Goal: Transaction & Acquisition: Purchase product/service

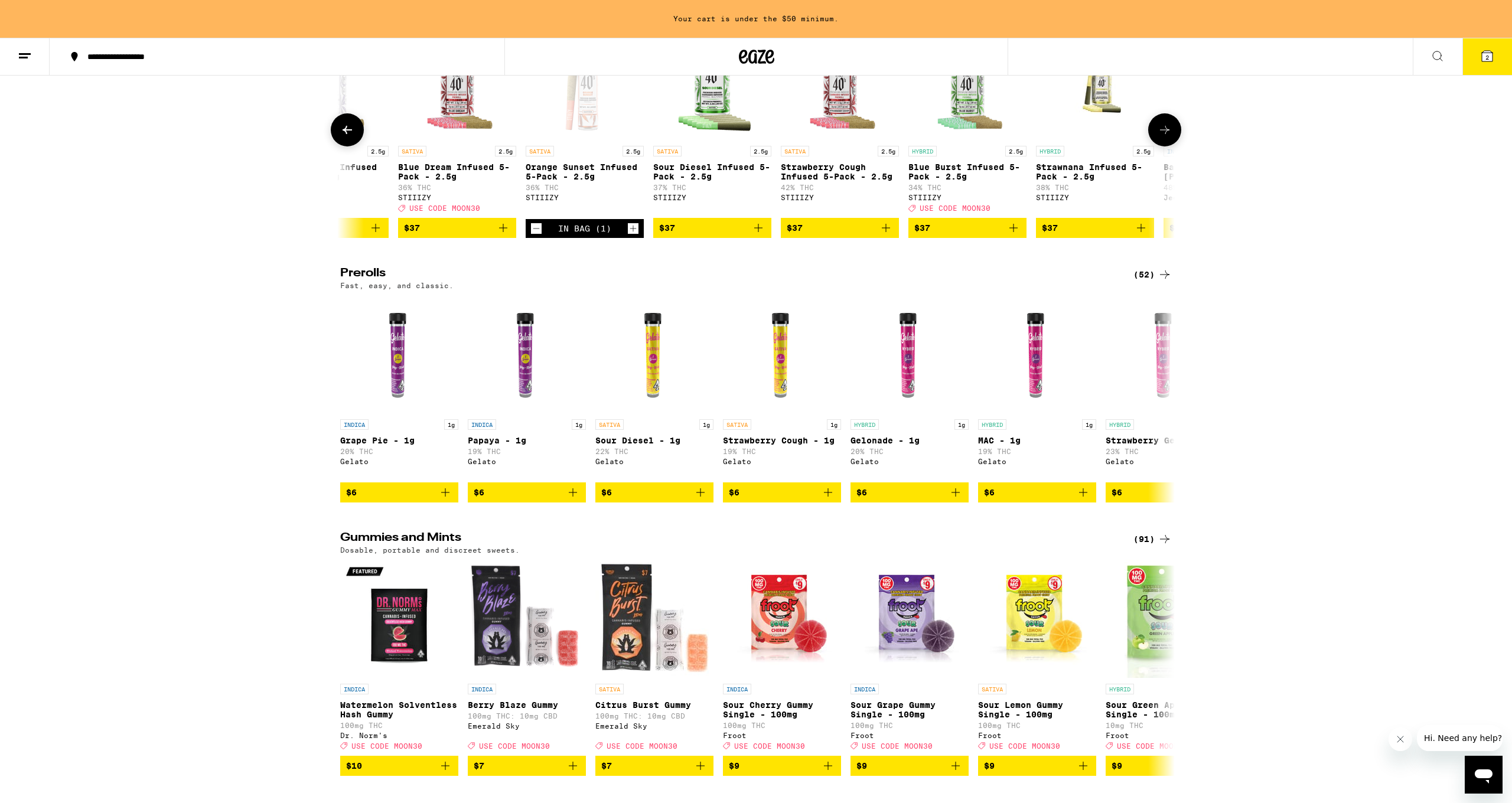
scroll to position [0, 4665]
click at [533, 236] on icon "Decrement" at bounding box center [534, 228] width 11 height 14
click at [710, 134] on icon at bounding box center [1165, 129] width 10 height 9
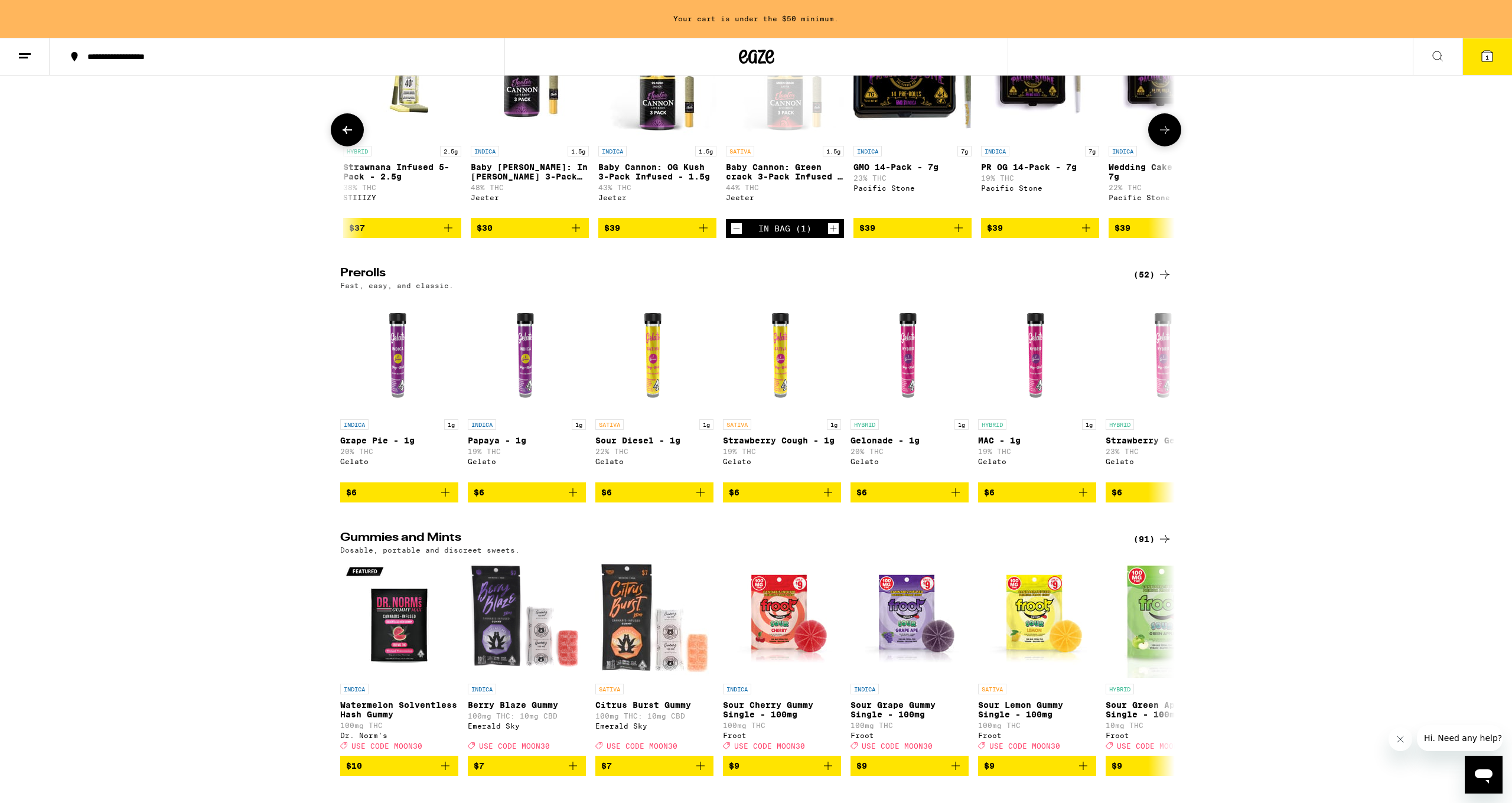
scroll to position [3302, 0]
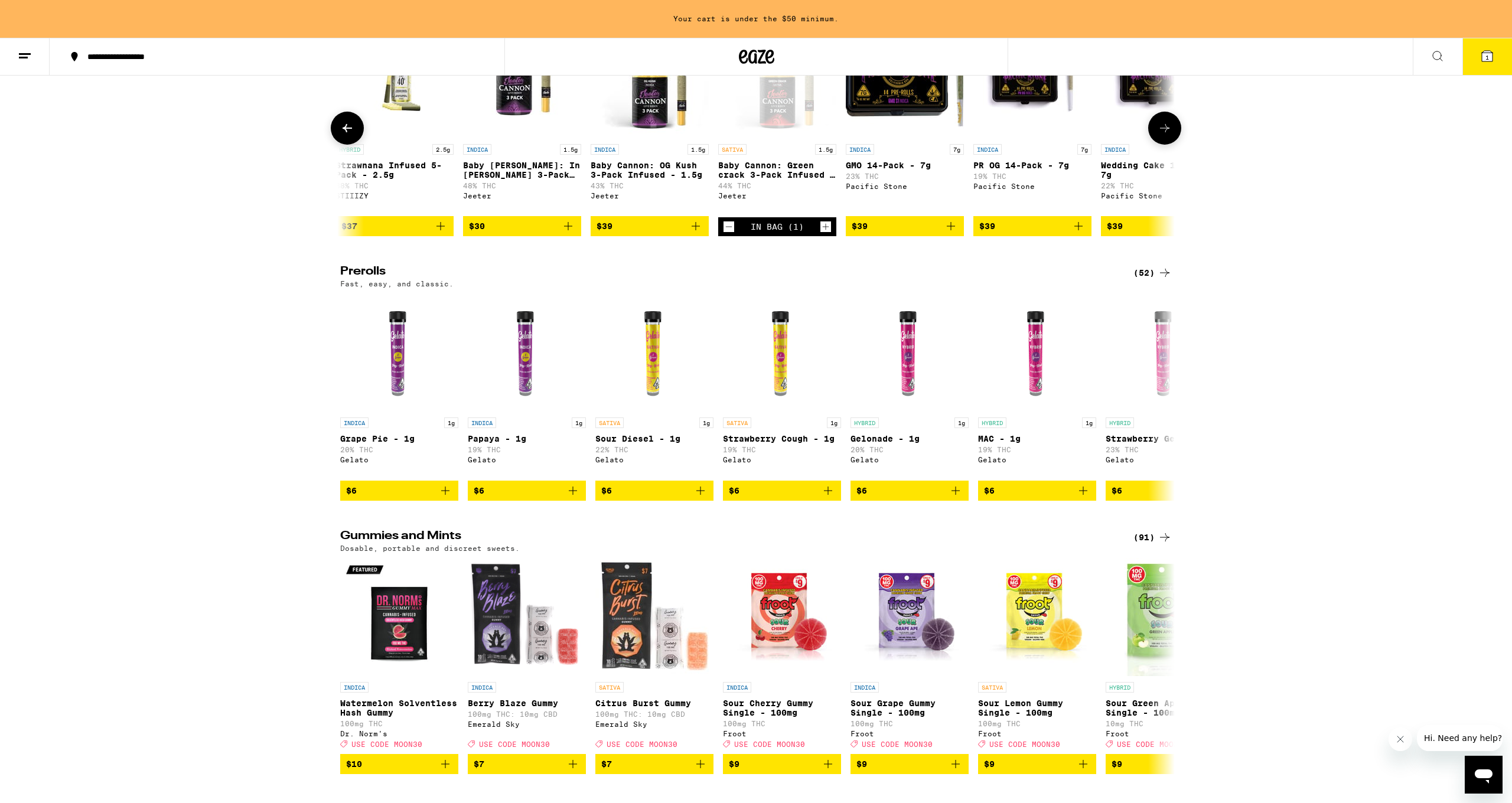
click at [710, 234] on icon "Decrement" at bounding box center [728, 226] width 11 height 14
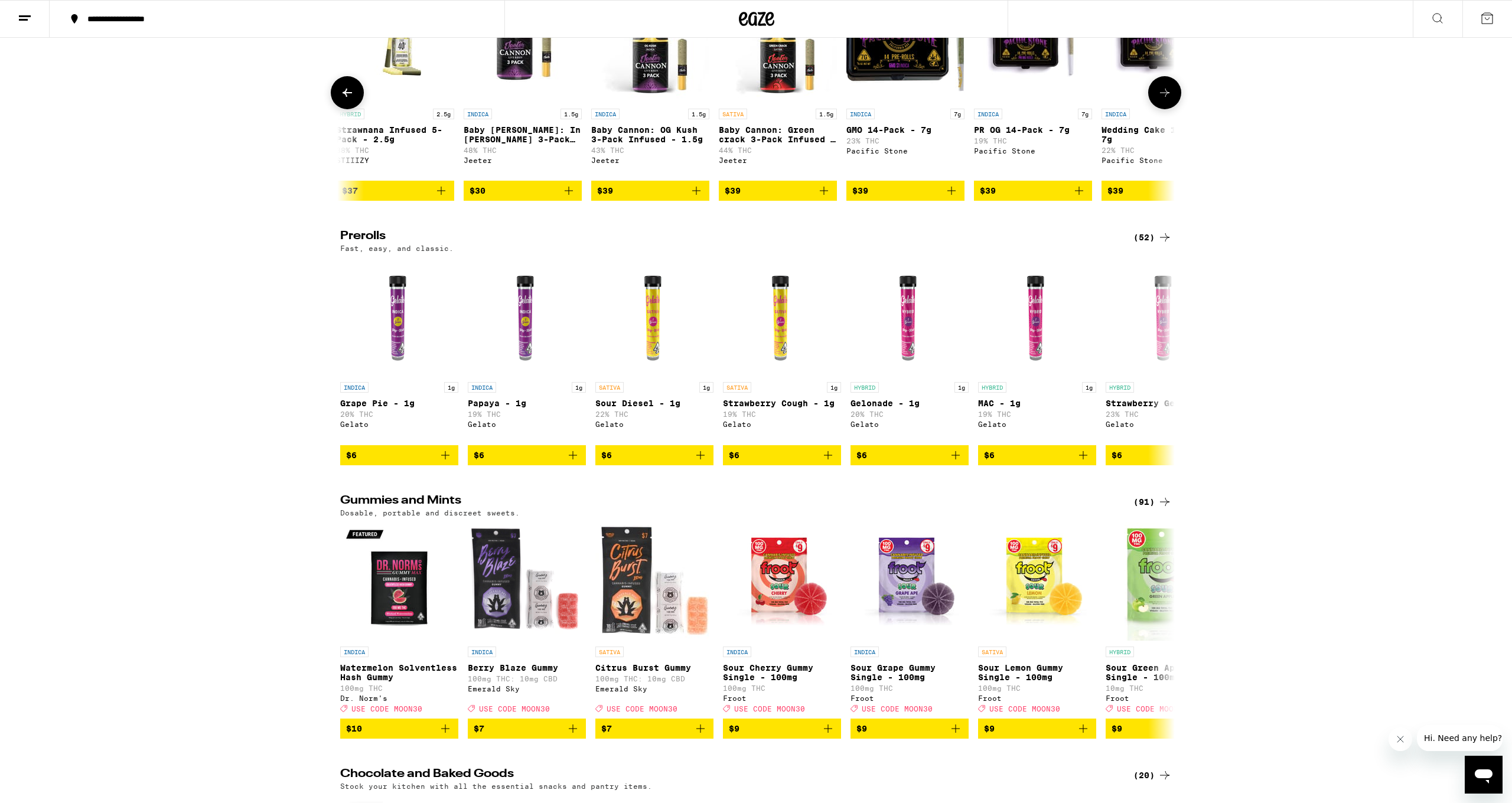
scroll to position [3299, 0]
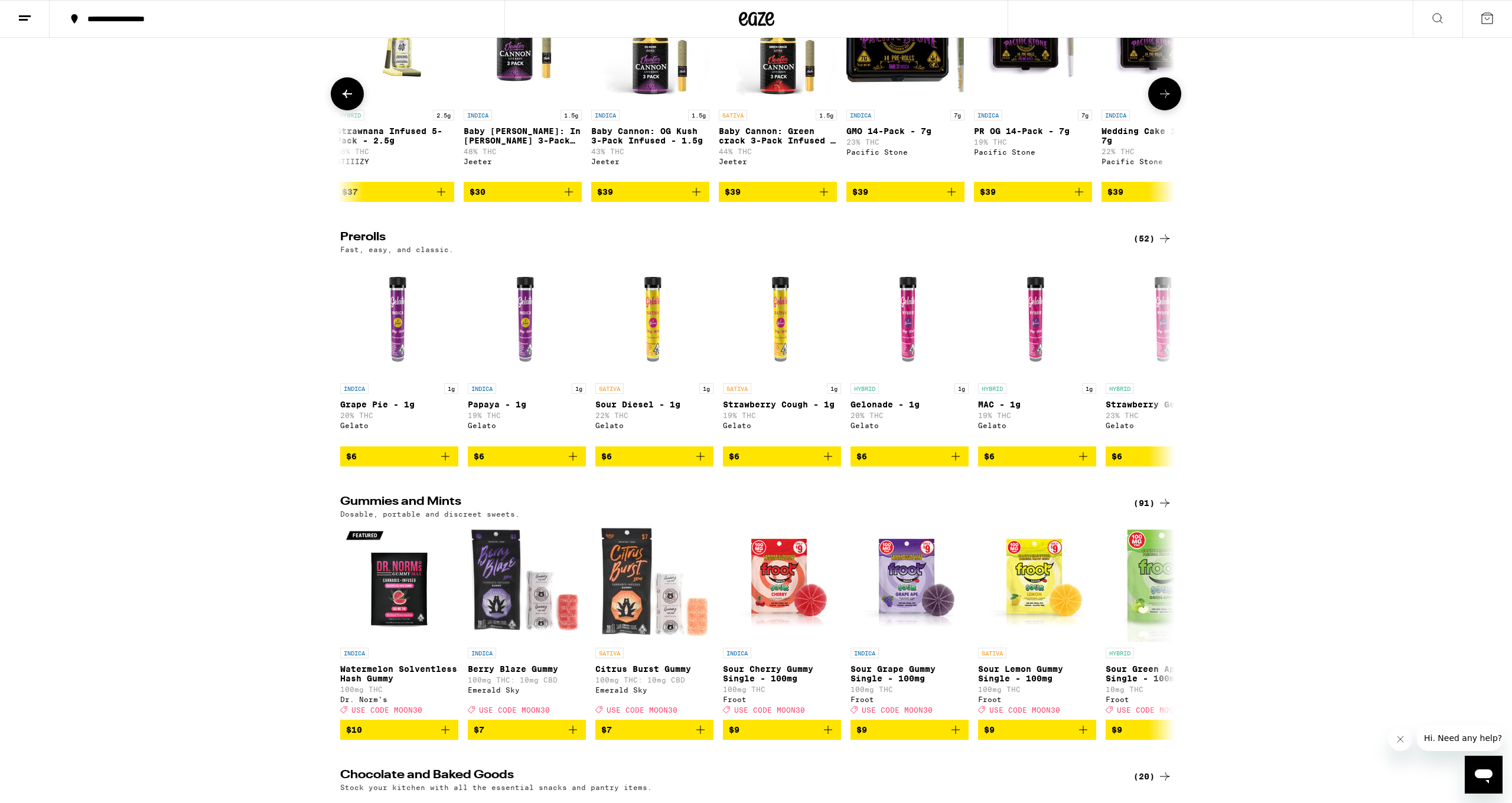
click at [710, 100] on icon at bounding box center [1165, 94] width 15 height 14
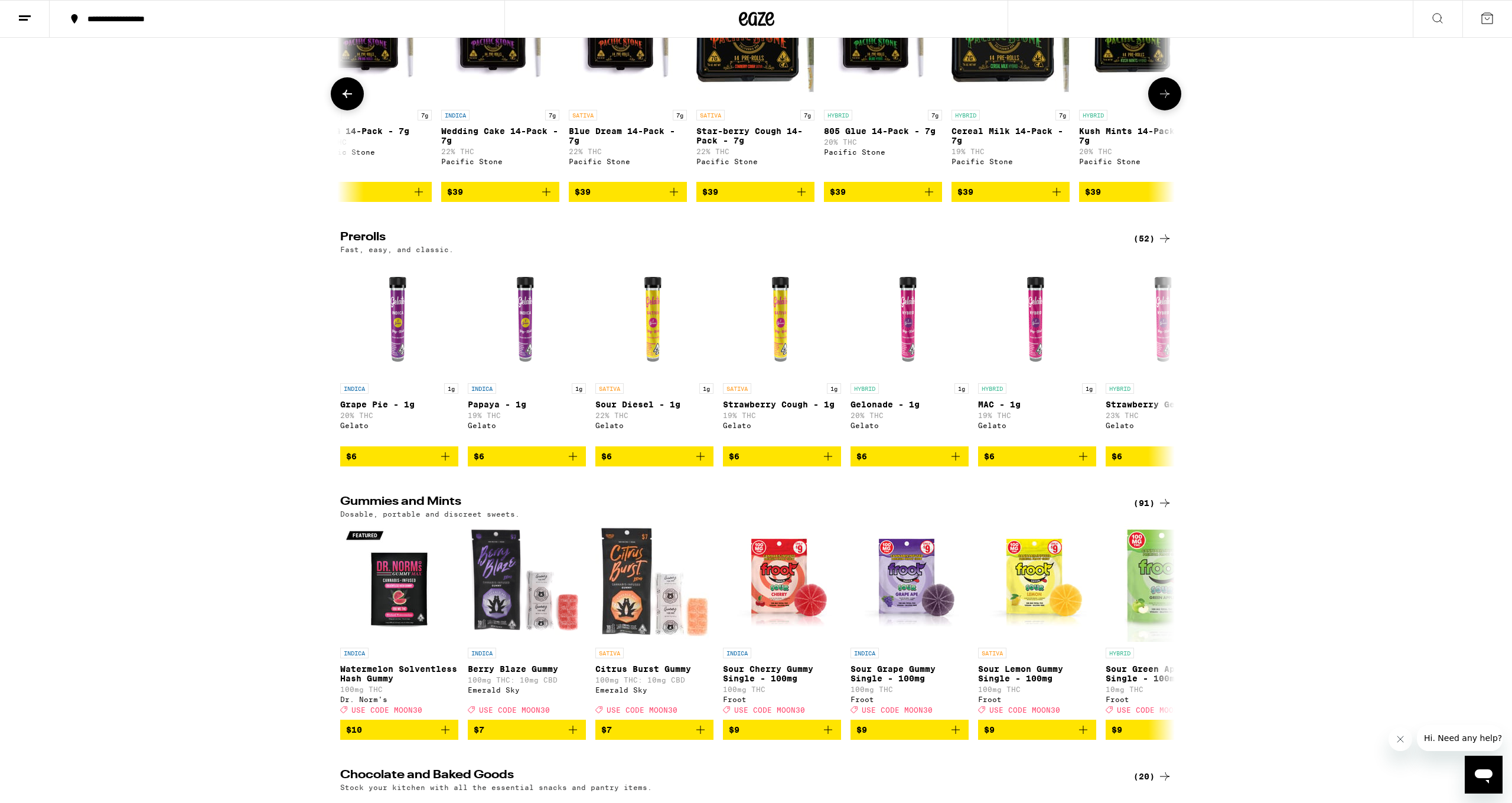
scroll to position [0, 6065]
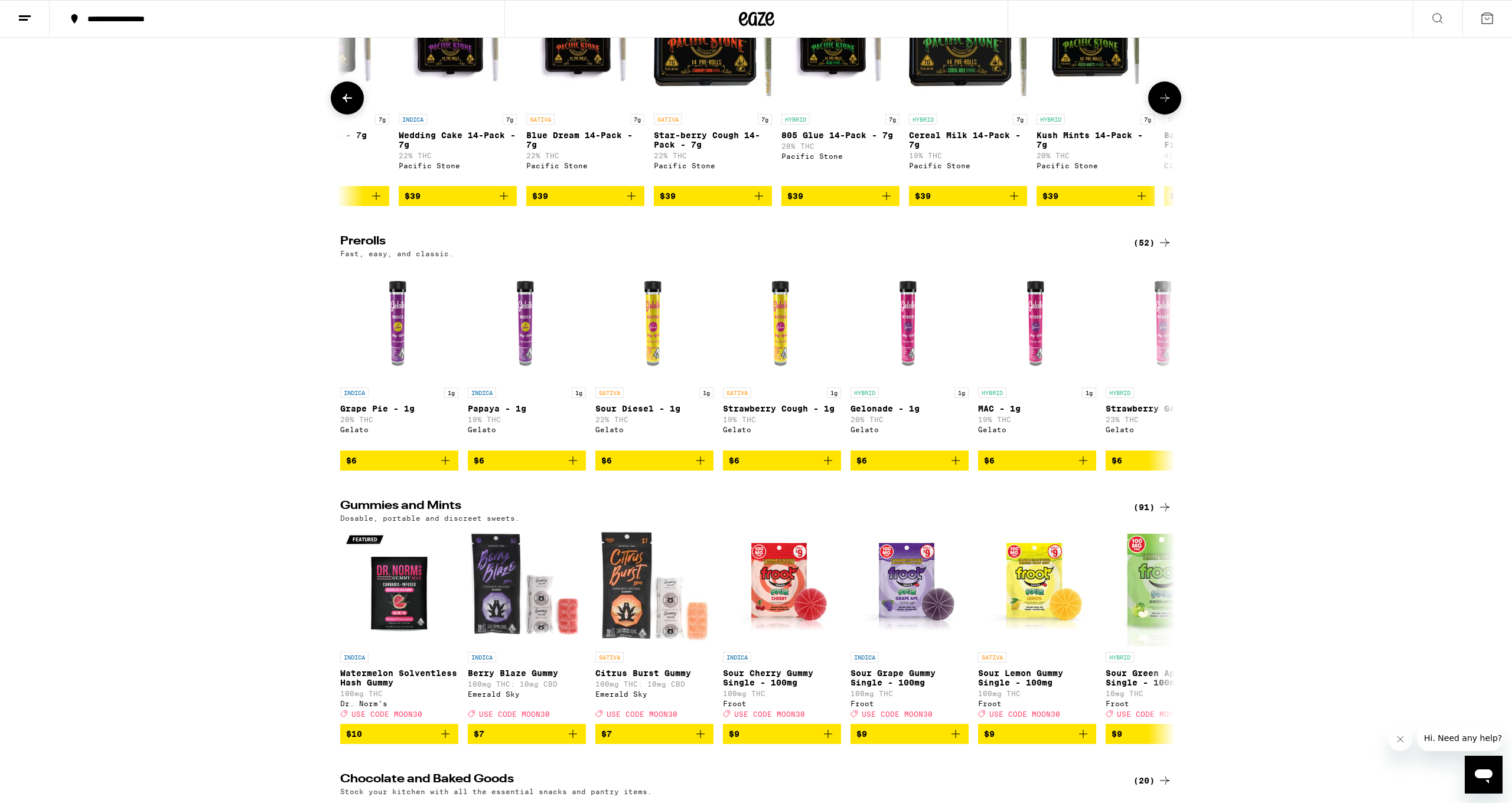
click at [710, 105] on icon at bounding box center [1165, 98] width 15 height 14
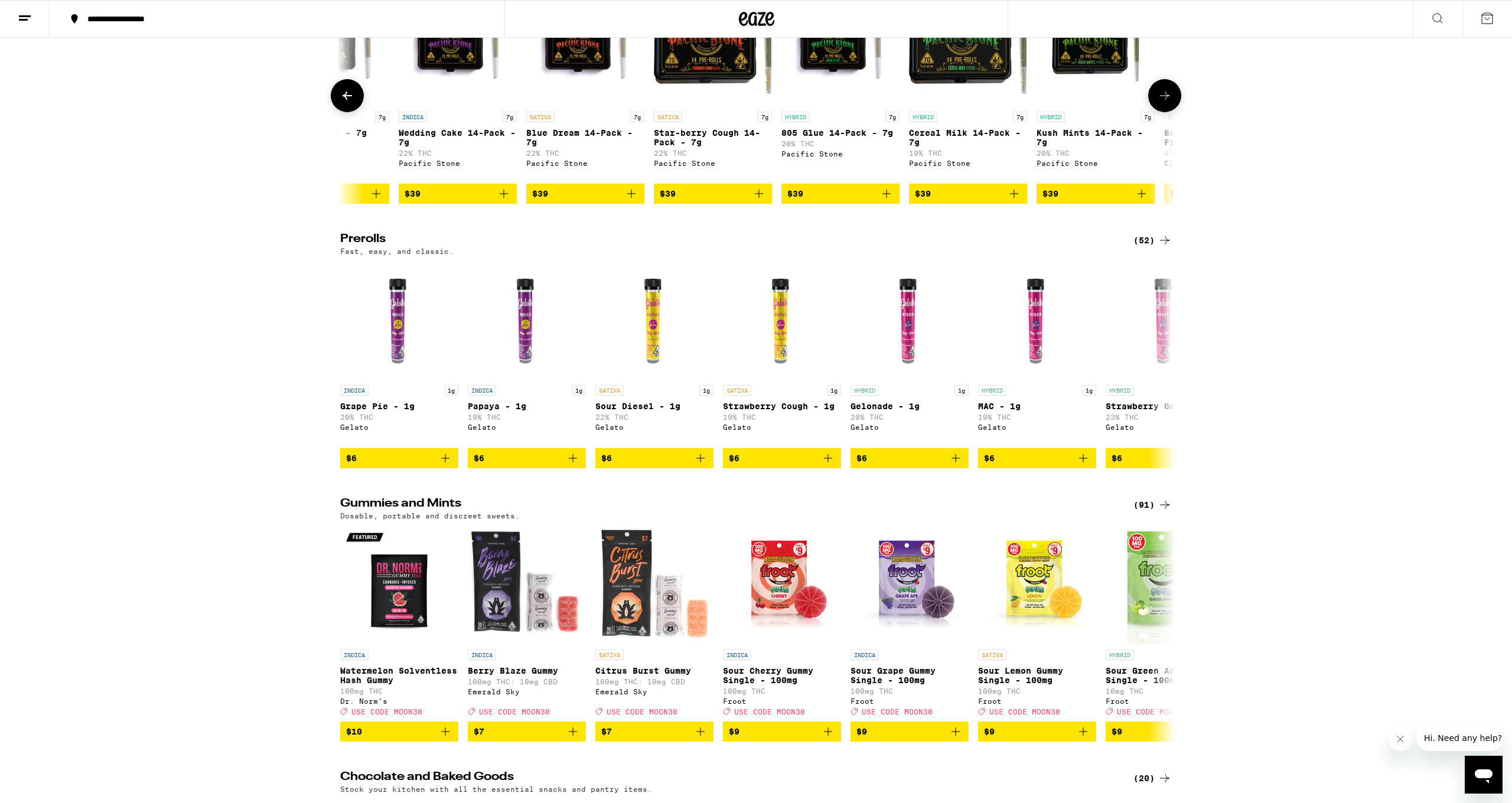
scroll to position [0, 6768]
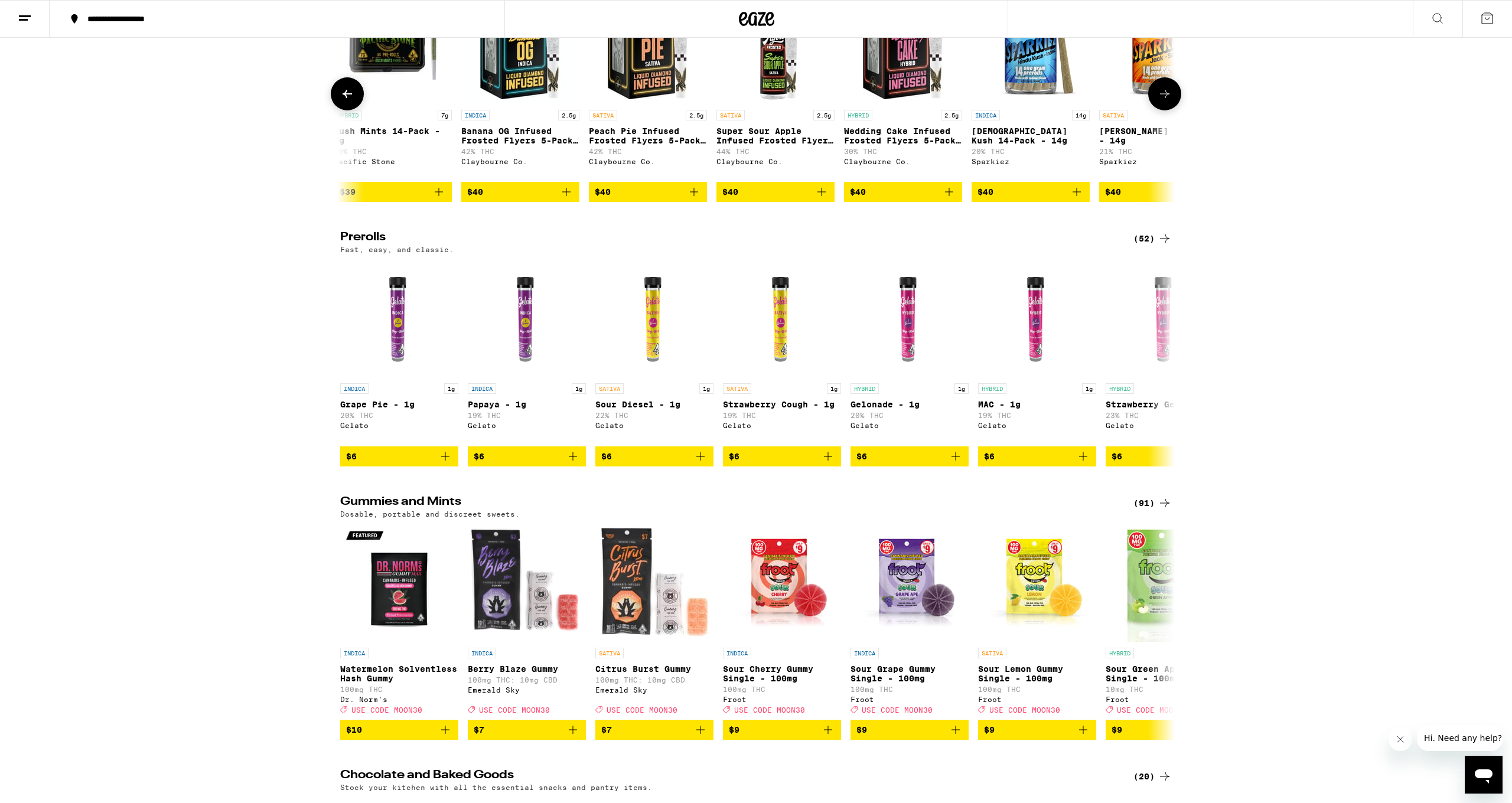
click at [710, 100] on icon at bounding box center [1165, 94] width 15 height 14
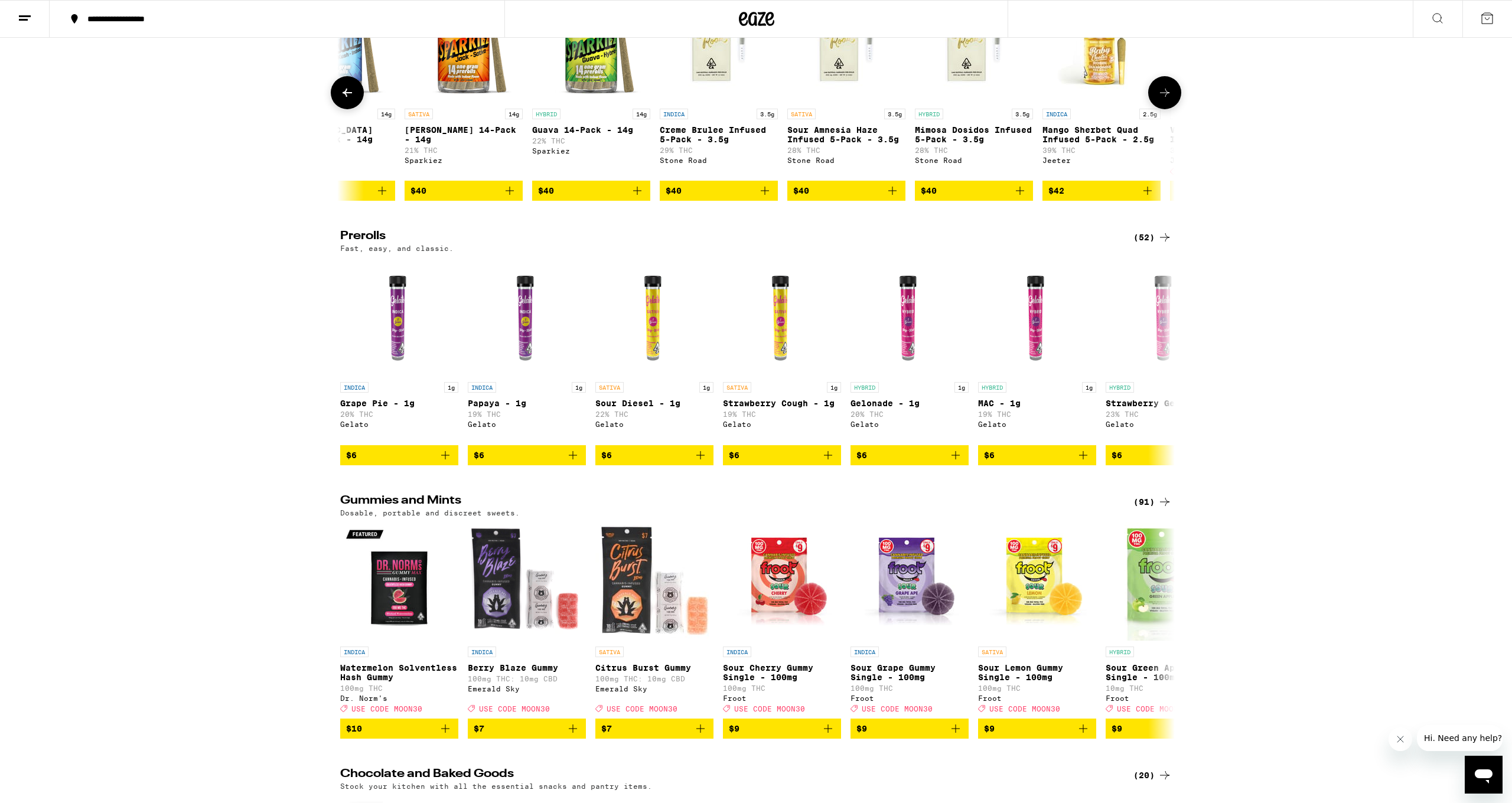
scroll to position [0, 7471]
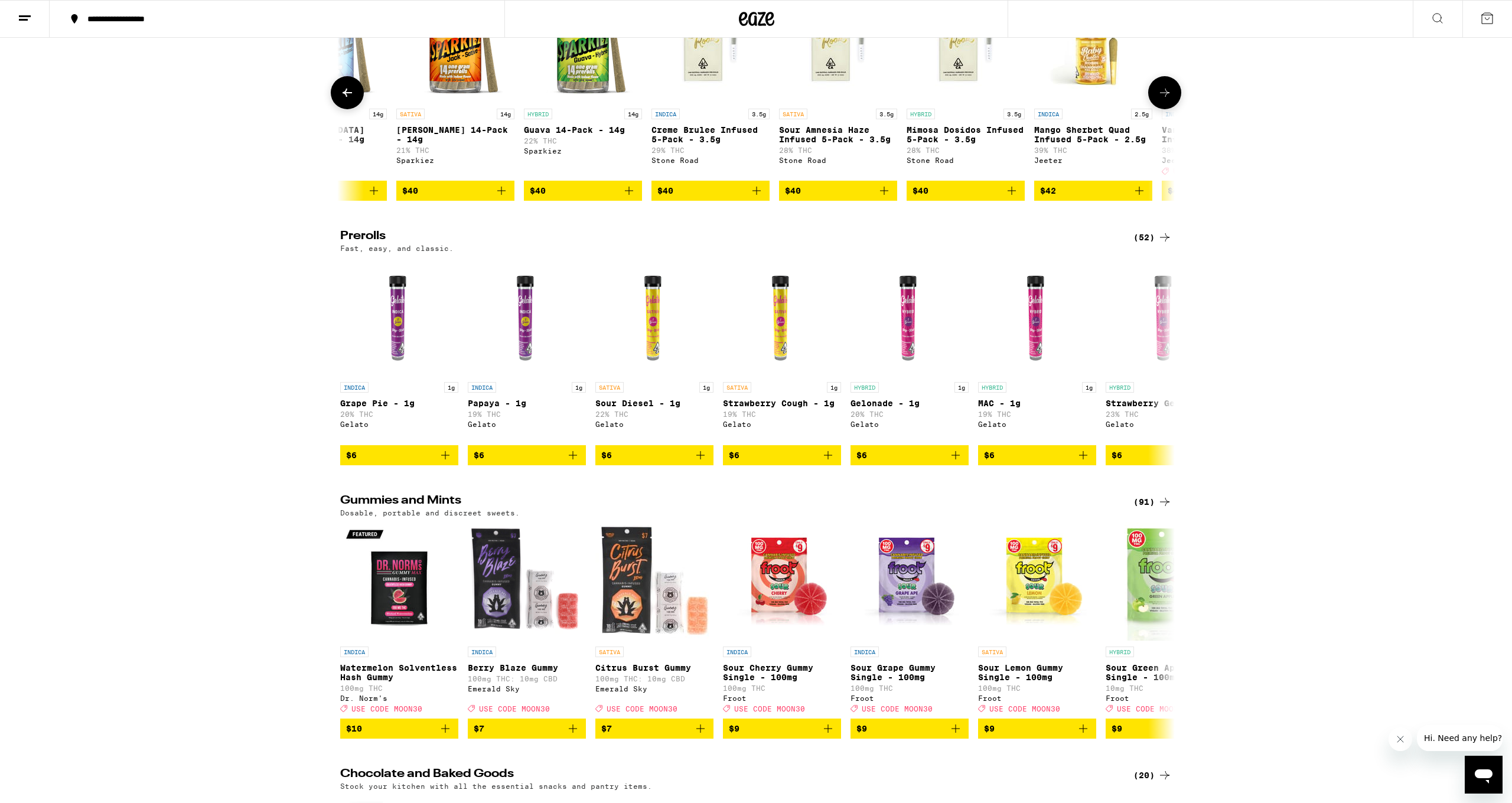
click at [710, 100] on icon at bounding box center [1165, 93] width 15 height 14
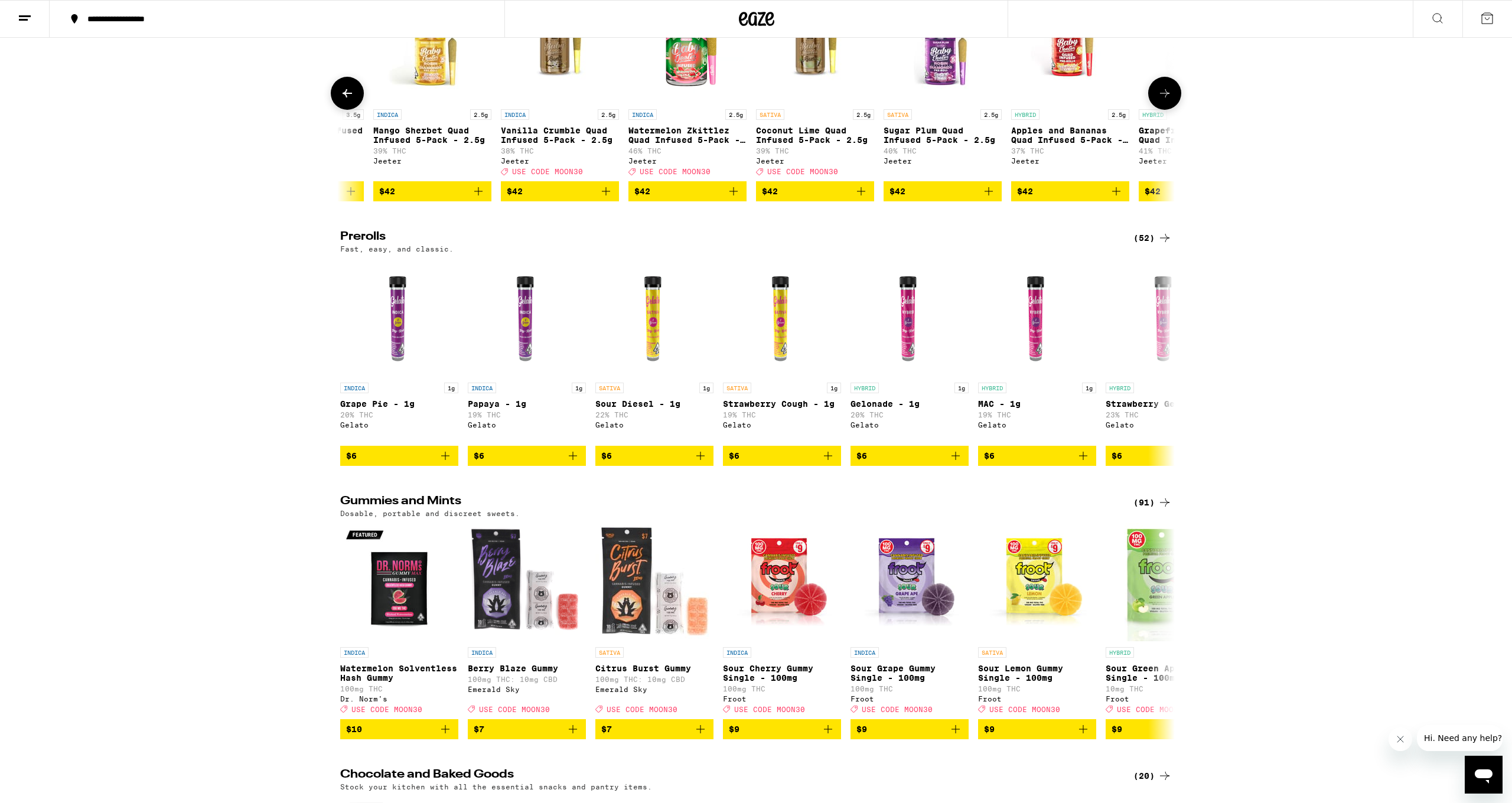
scroll to position [0, 8174]
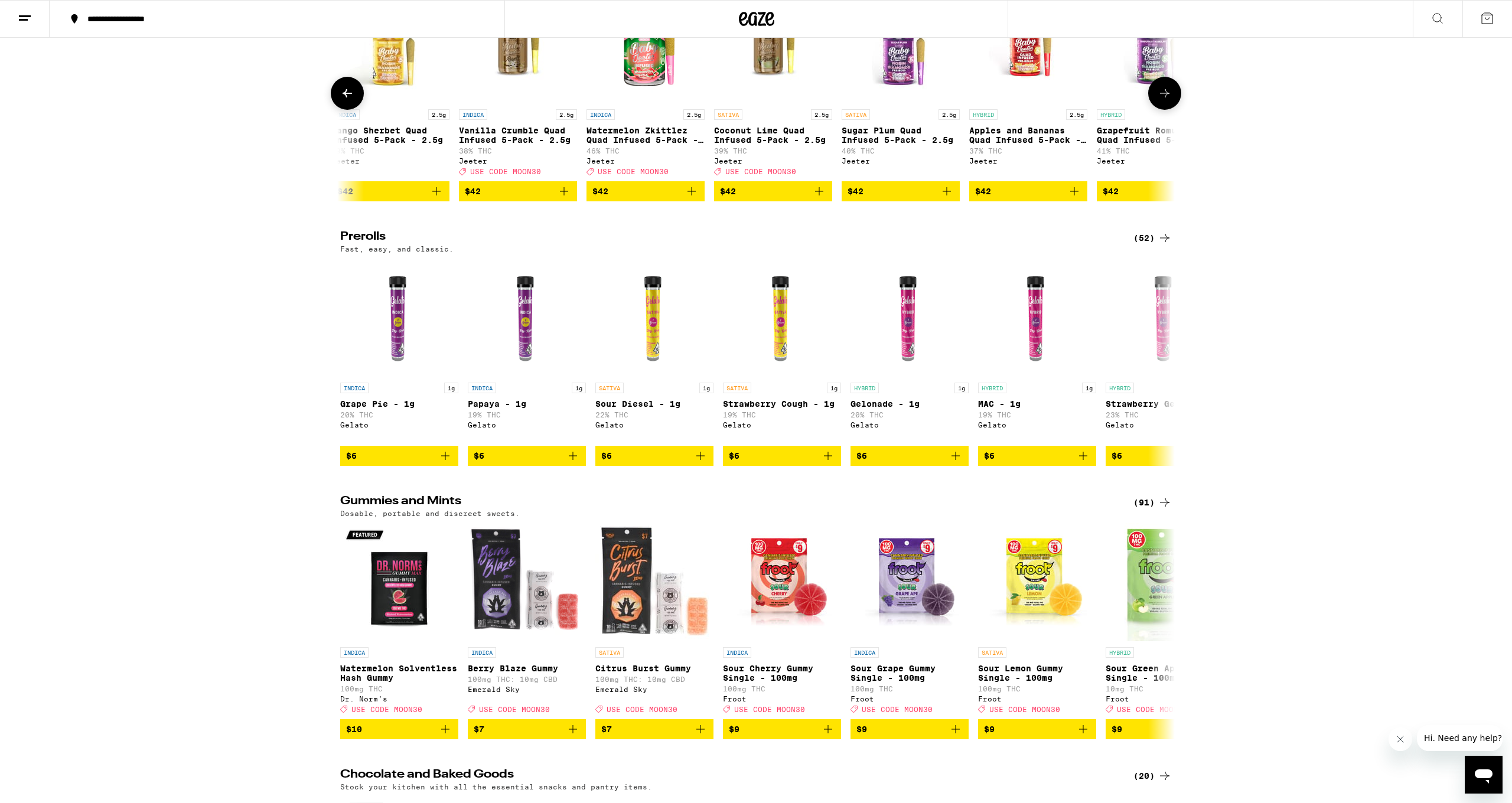
click at [710, 100] on icon at bounding box center [1165, 93] width 15 height 14
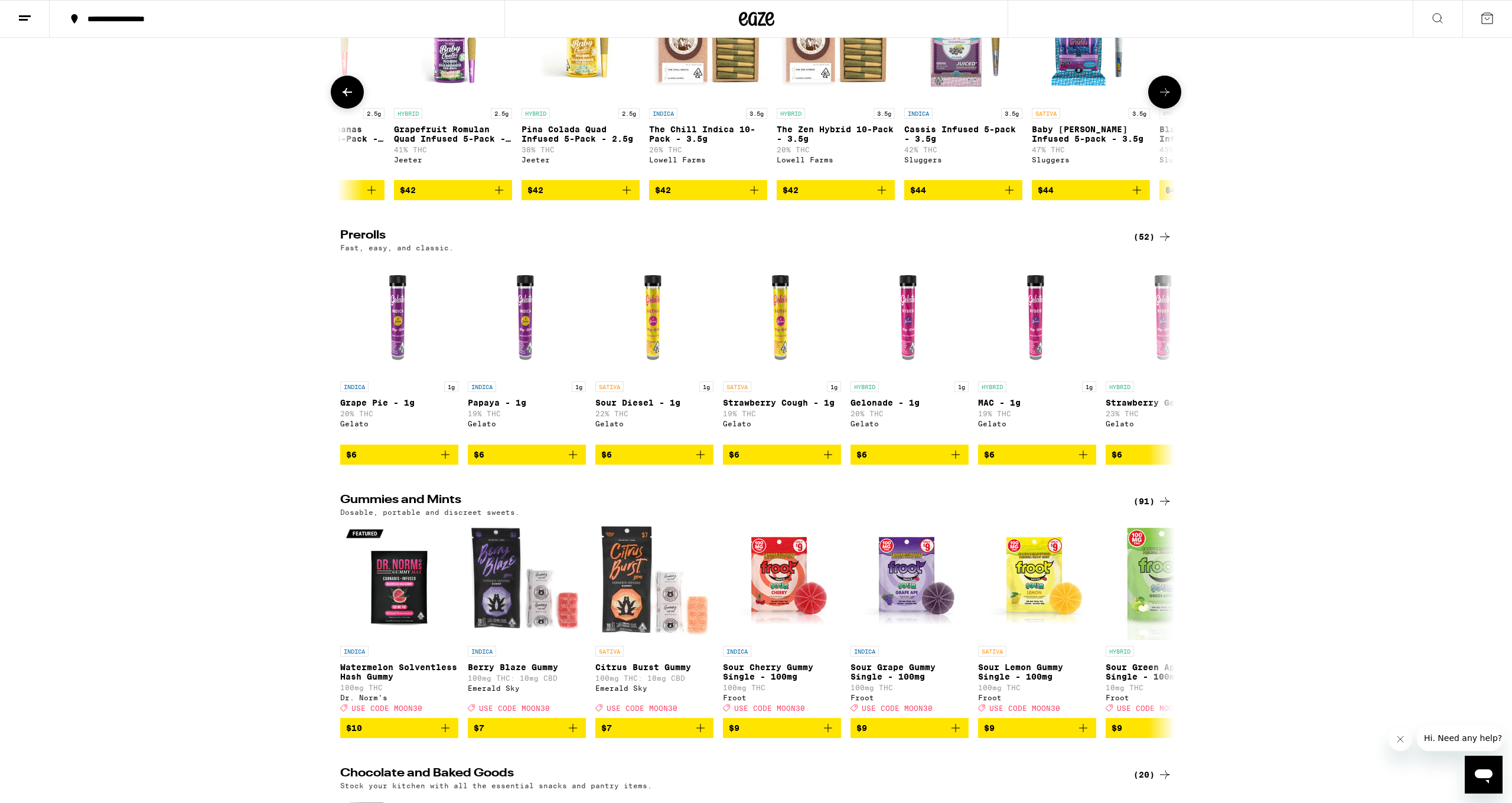
scroll to position [3302, 1]
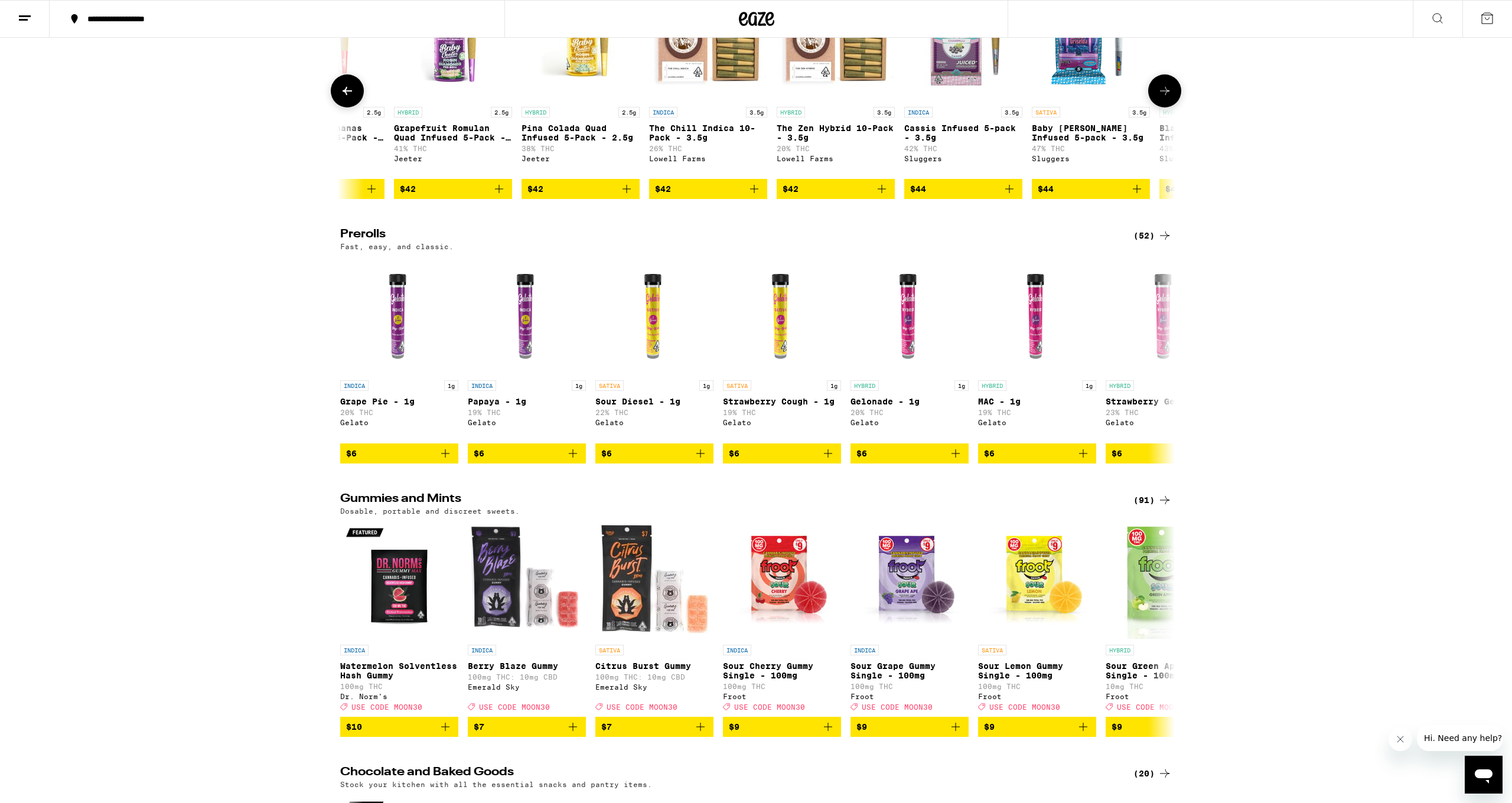
click at [710, 95] on icon at bounding box center [1165, 91] width 10 height 9
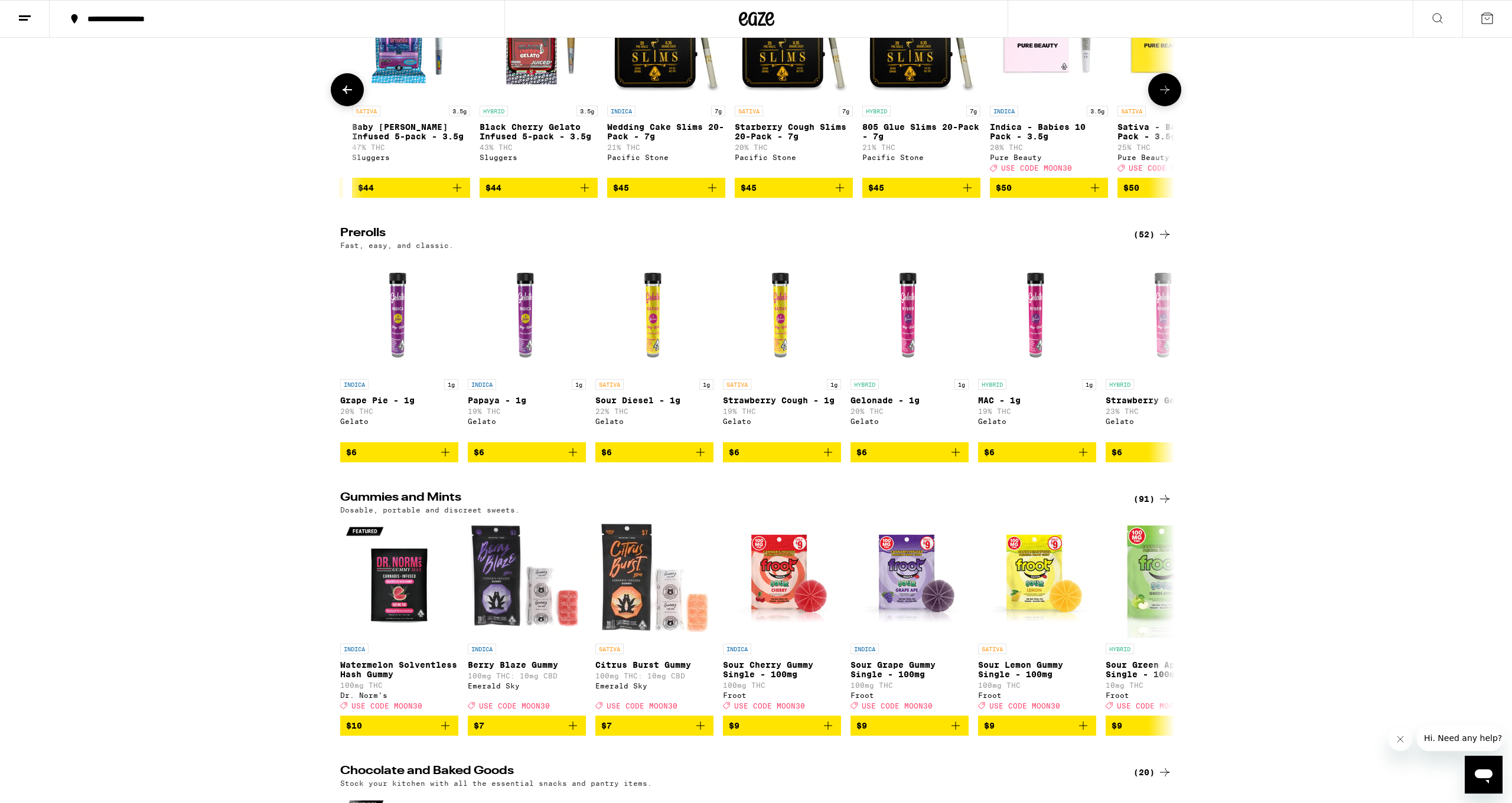
scroll to position [0, 9580]
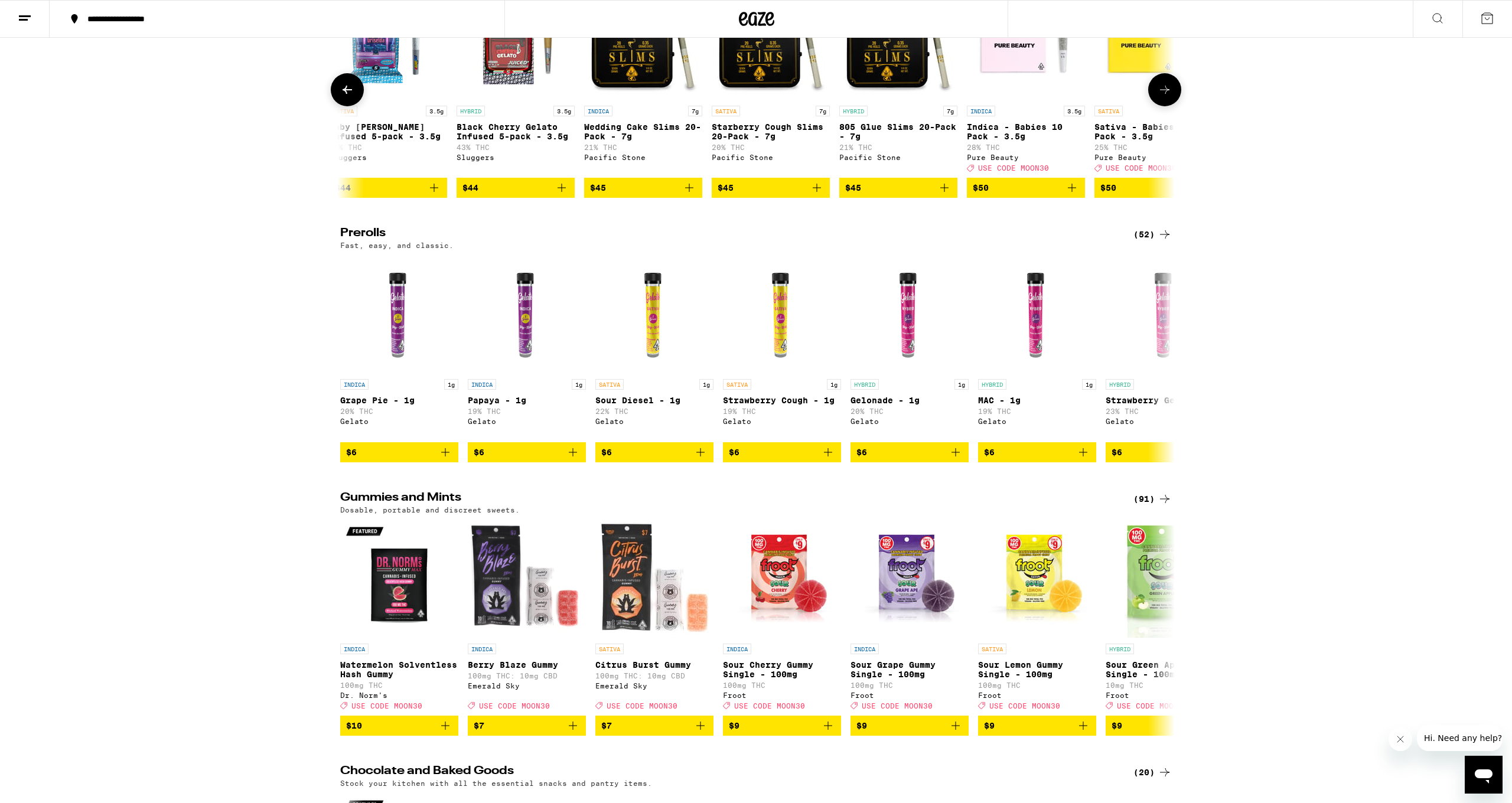
click at [710, 97] on icon at bounding box center [1165, 90] width 15 height 14
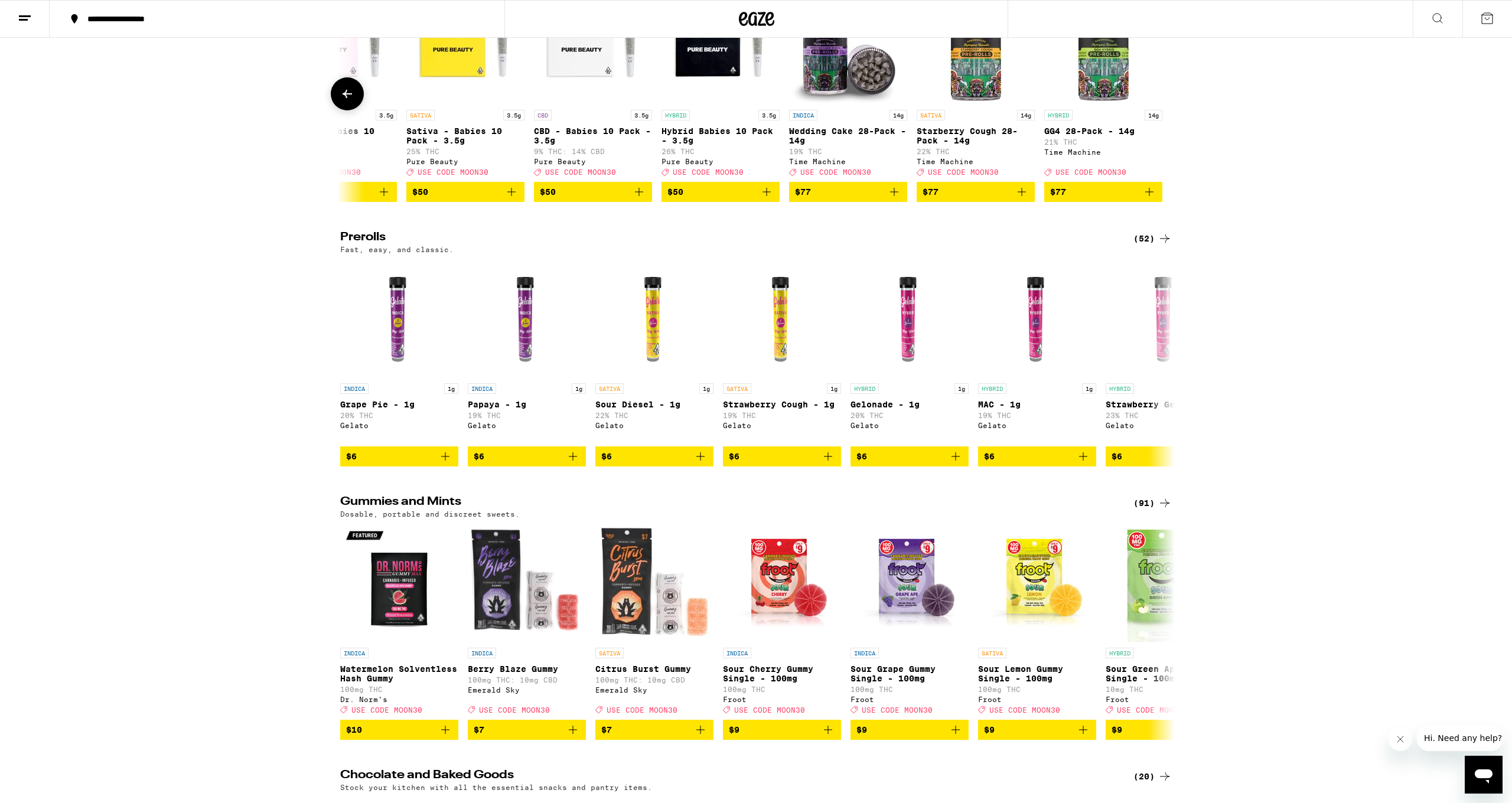
scroll to position [3301, 1]
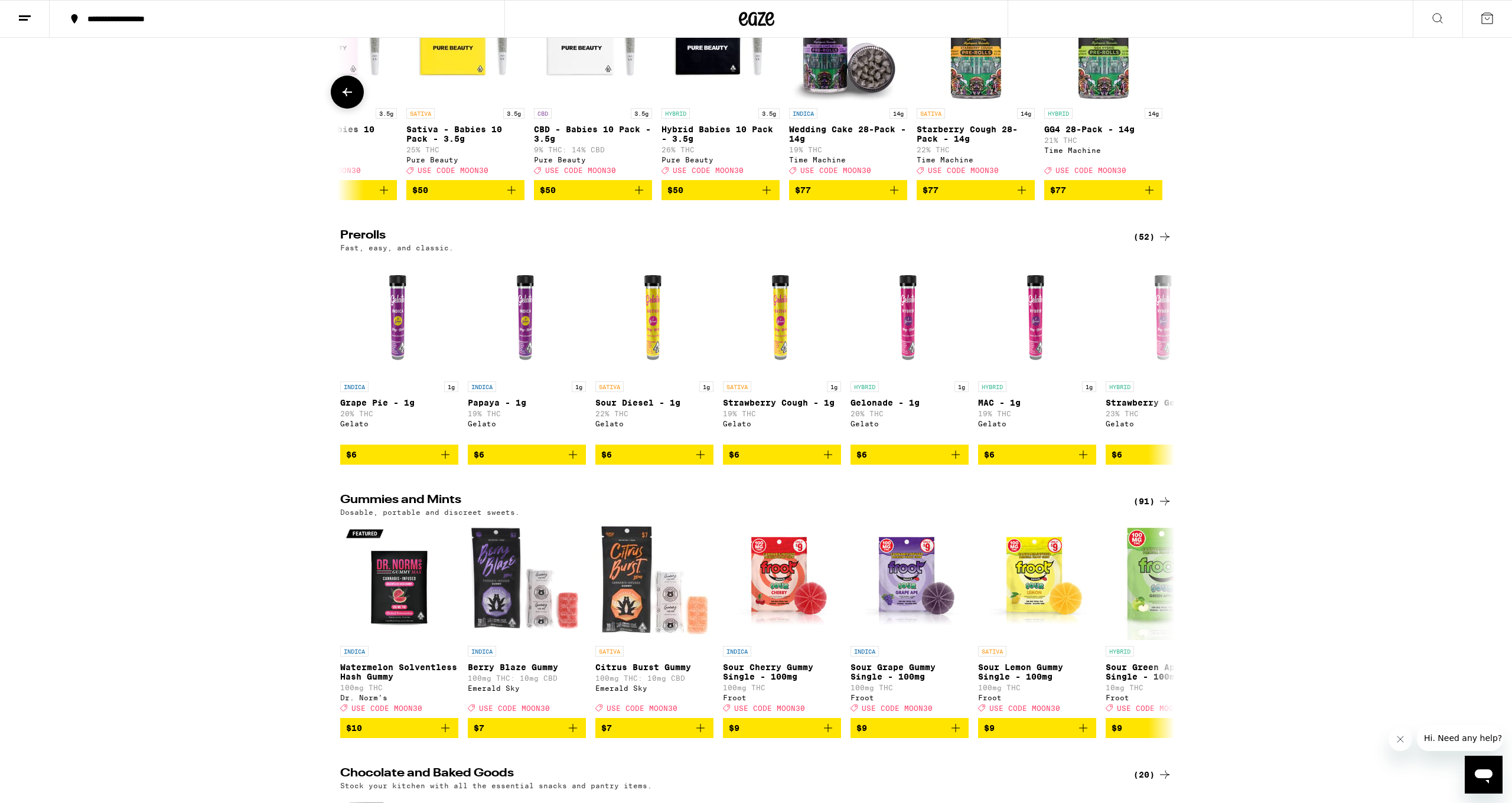
click at [710, 197] on icon "Add to bag" at bounding box center [1149, 189] width 15 height 14
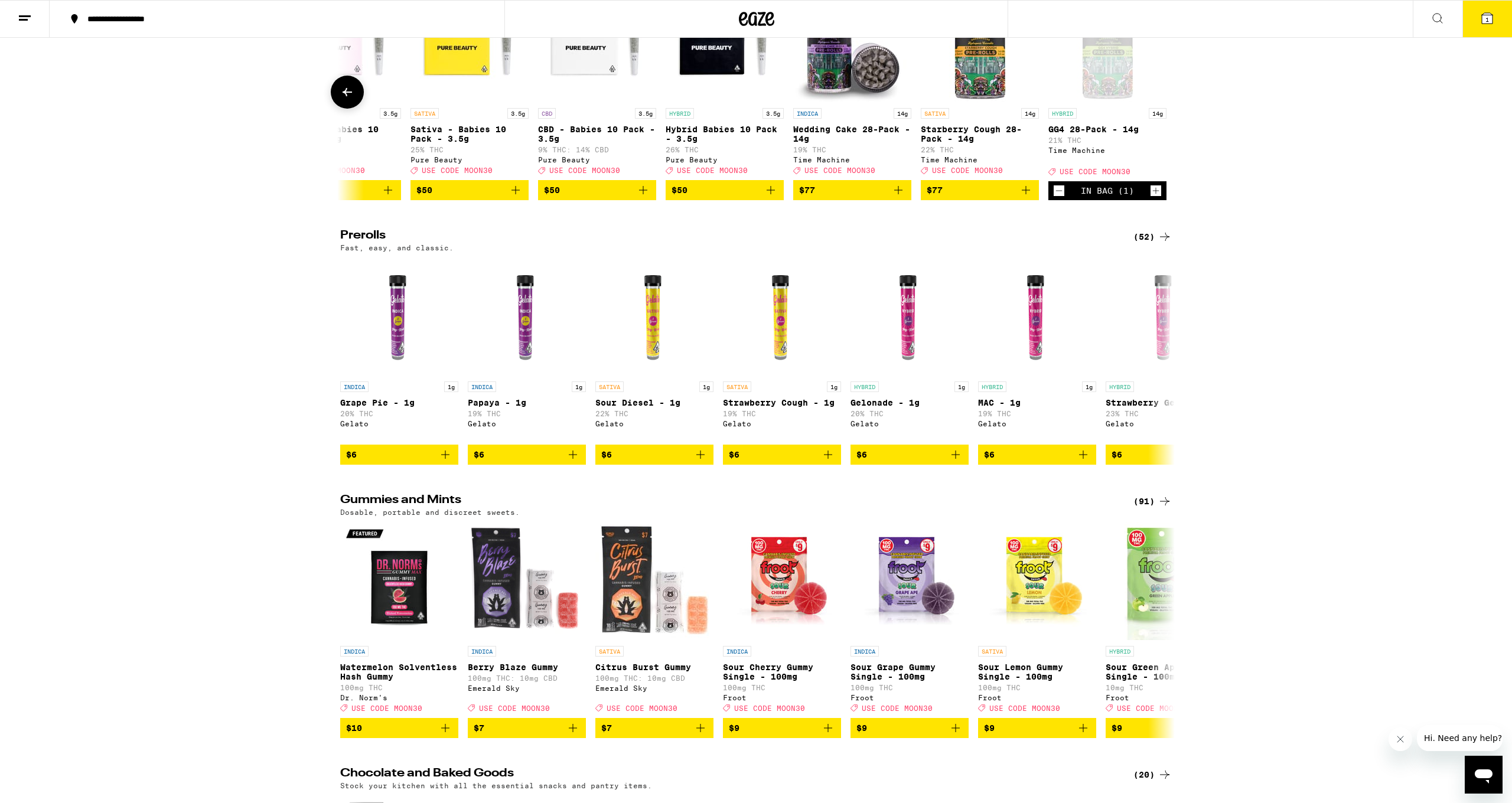
click at [357, 108] on button at bounding box center [347, 92] width 33 height 33
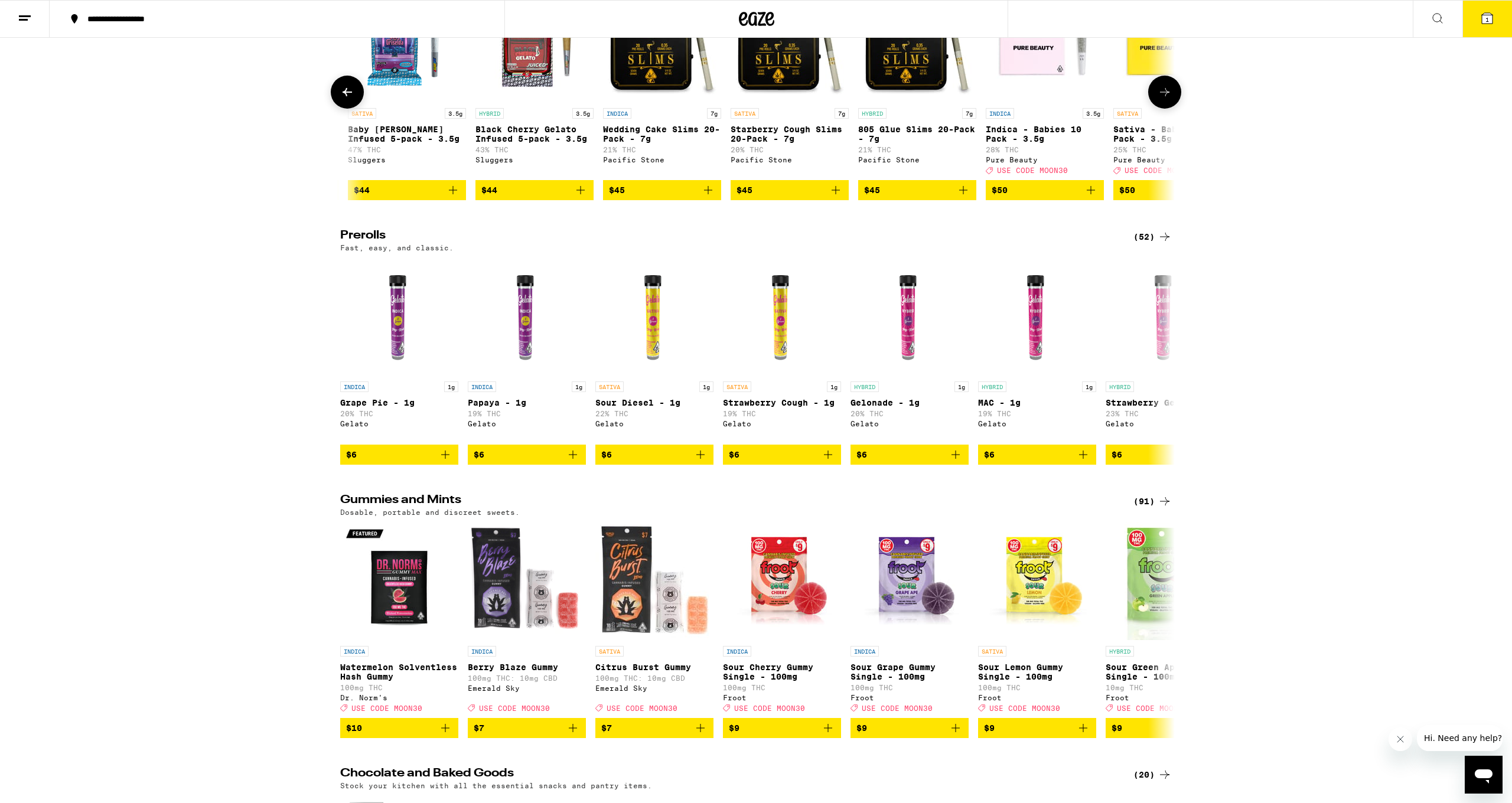
click at [357, 108] on button at bounding box center [347, 92] width 33 height 33
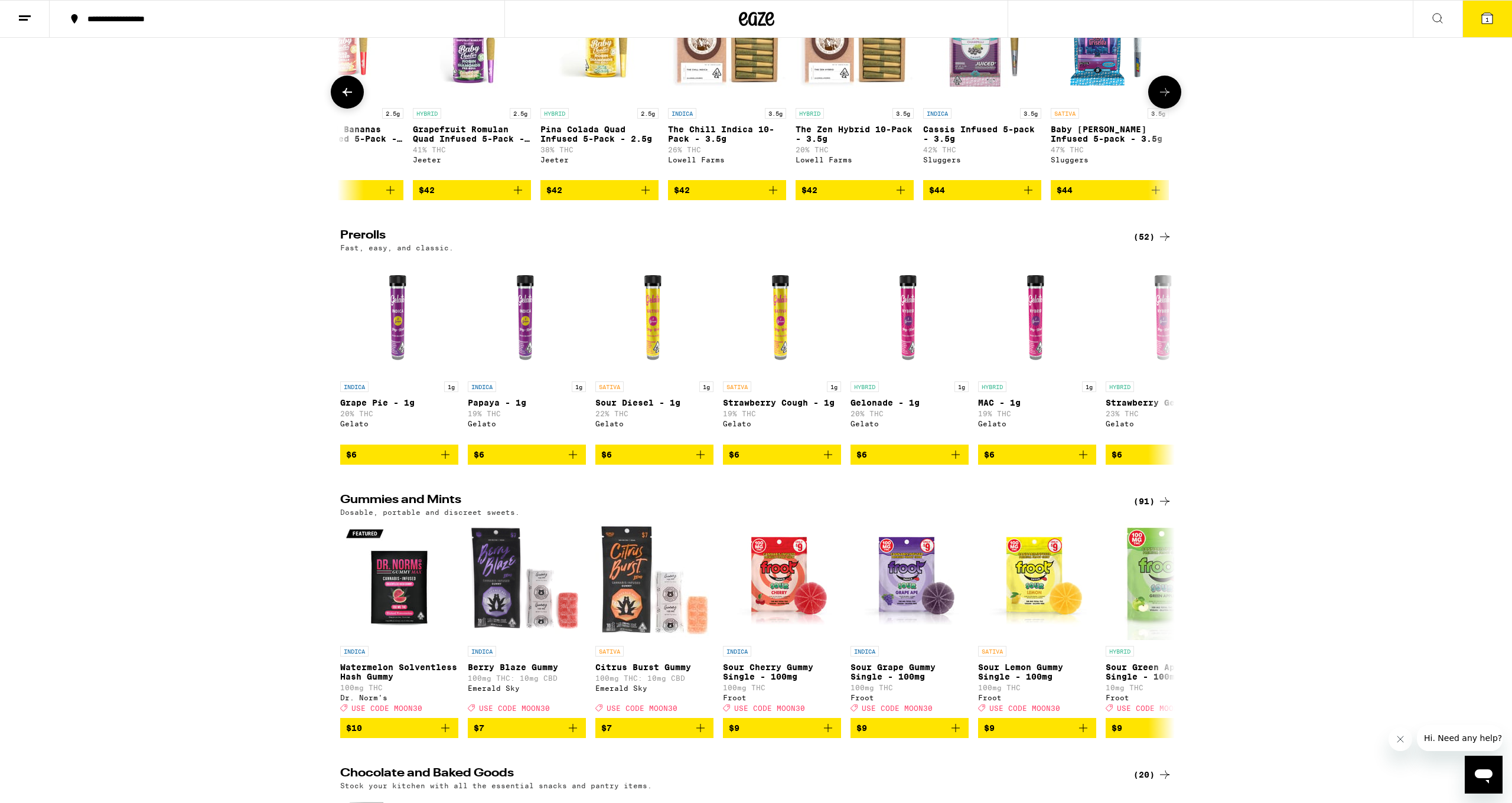
click at [357, 108] on button at bounding box center [347, 92] width 33 height 33
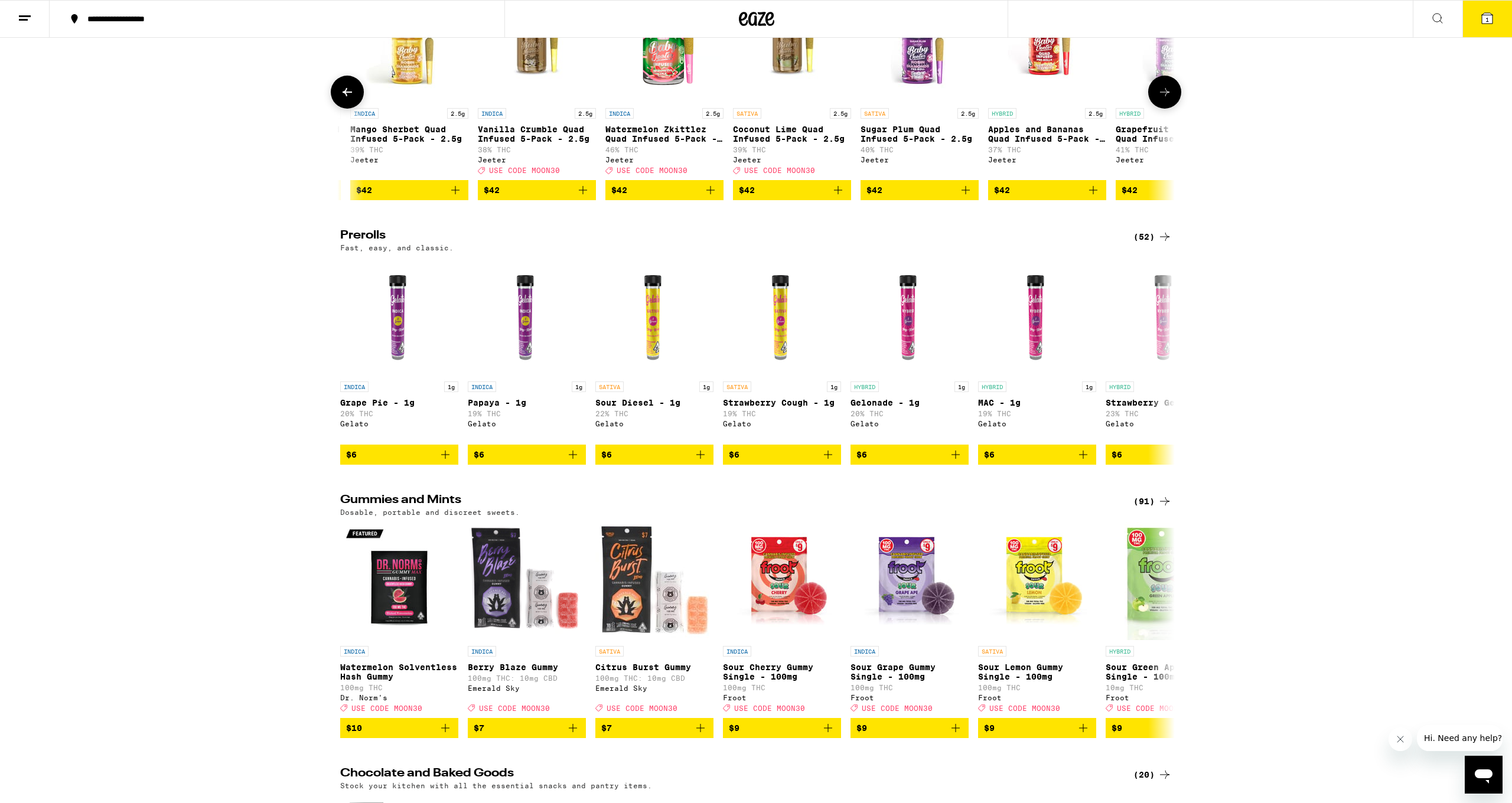
click at [357, 108] on button at bounding box center [347, 92] width 33 height 33
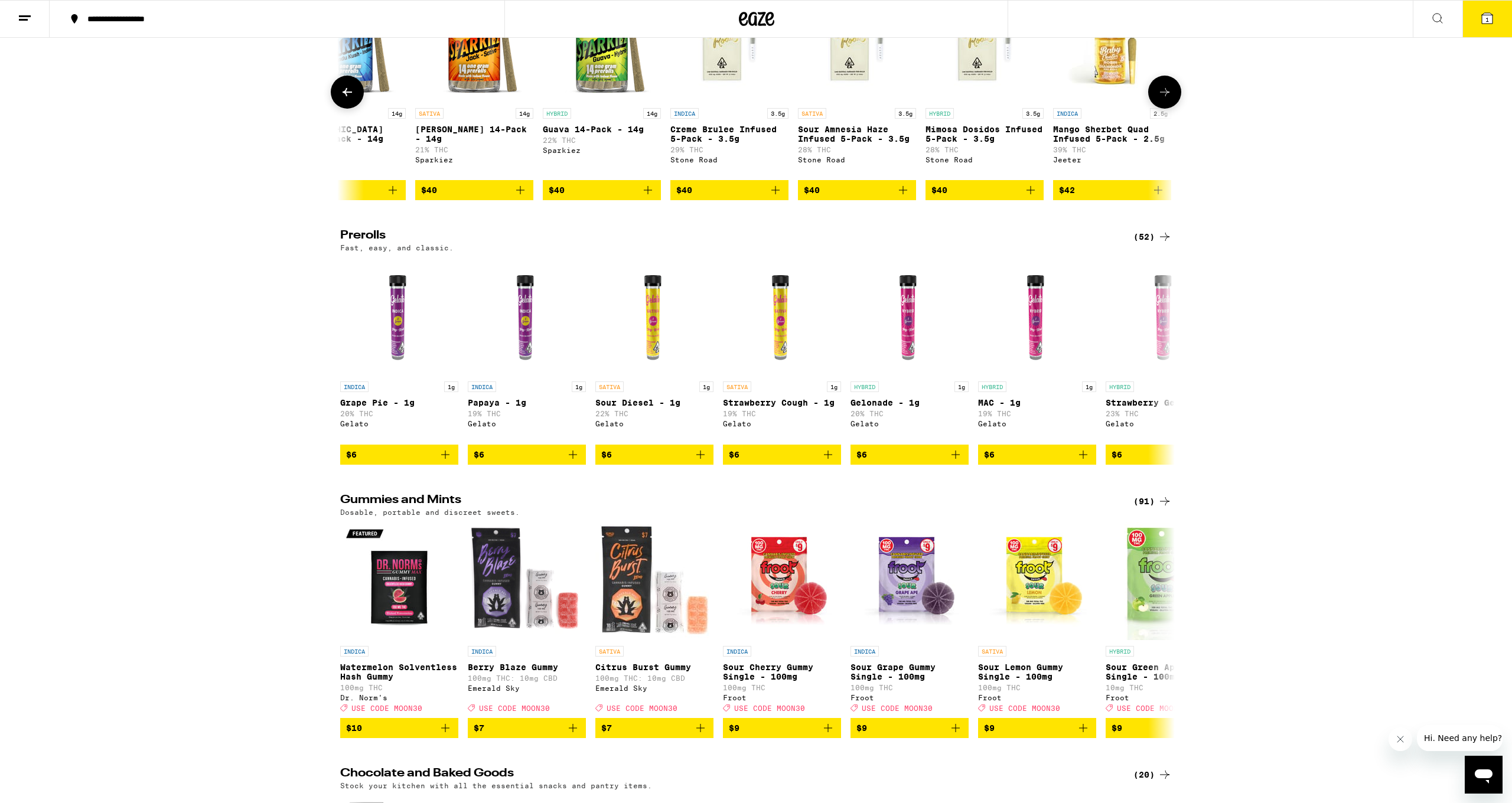
click at [350, 100] on icon at bounding box center [347, 92] width 15 height 14
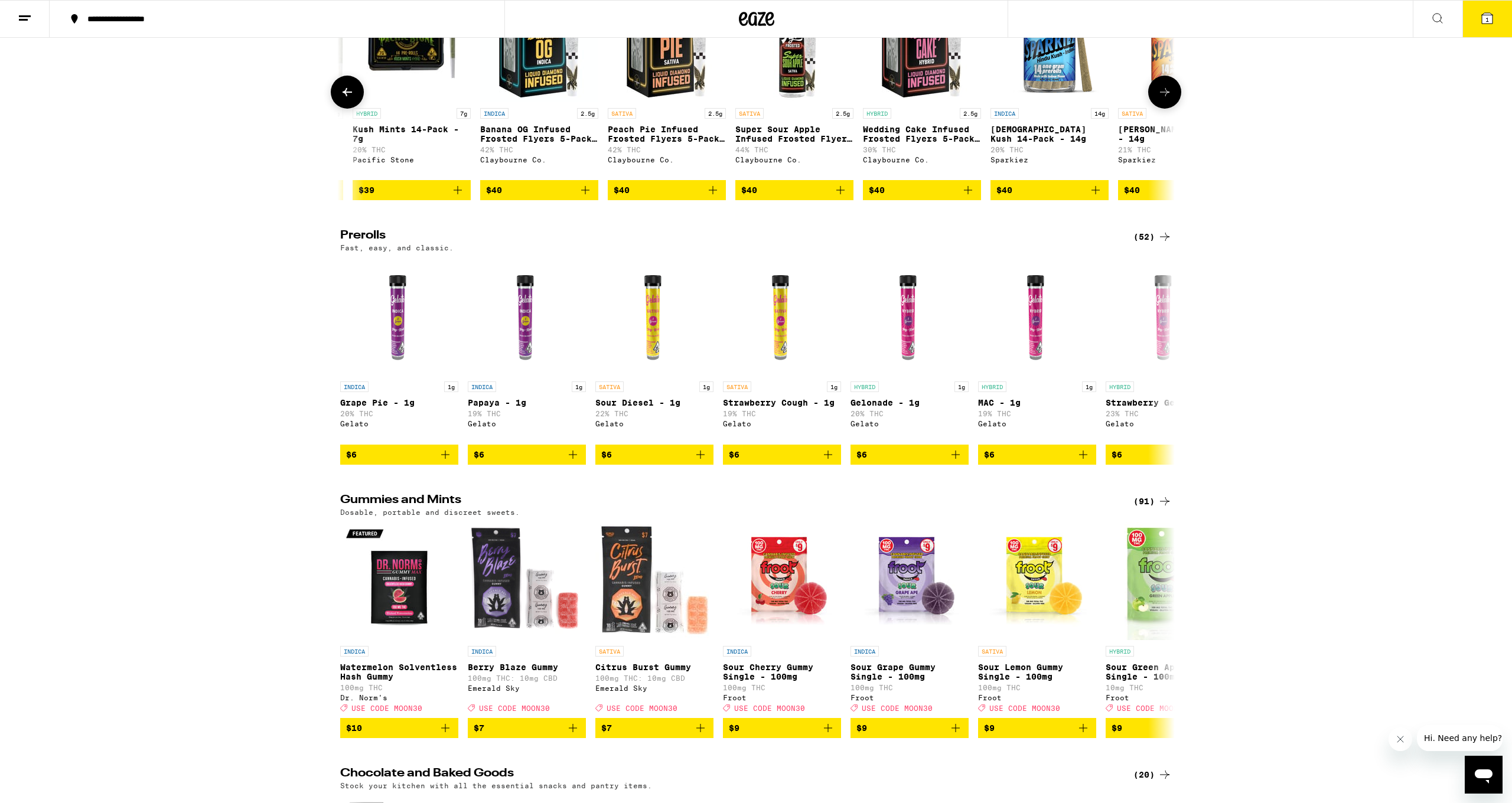
click at [350, 100] on icon at bounding box center [347, 92] width 15 height 14
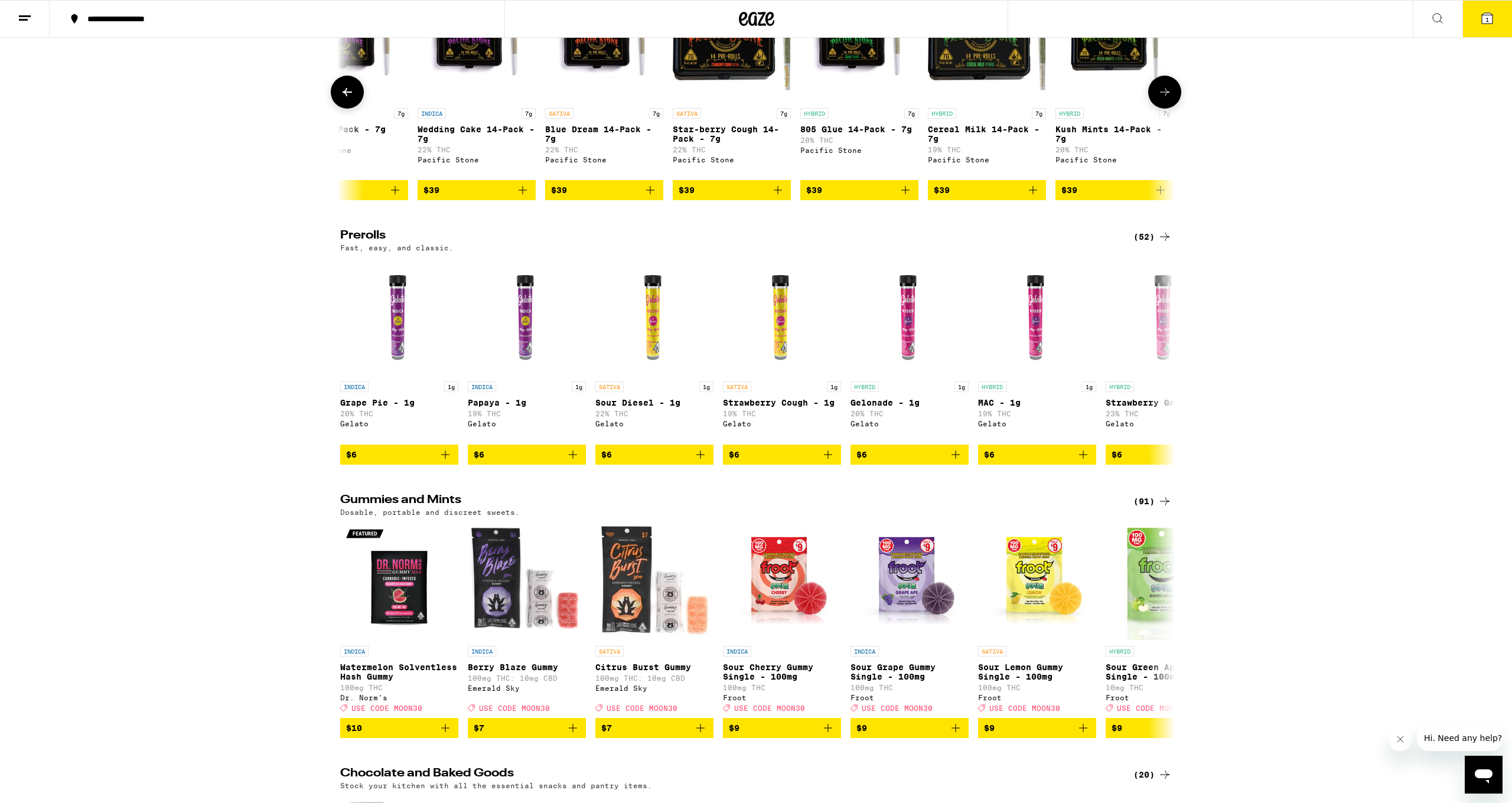
click at [350, 100] on icon at bounding box center [347, 92] width 15 height 14
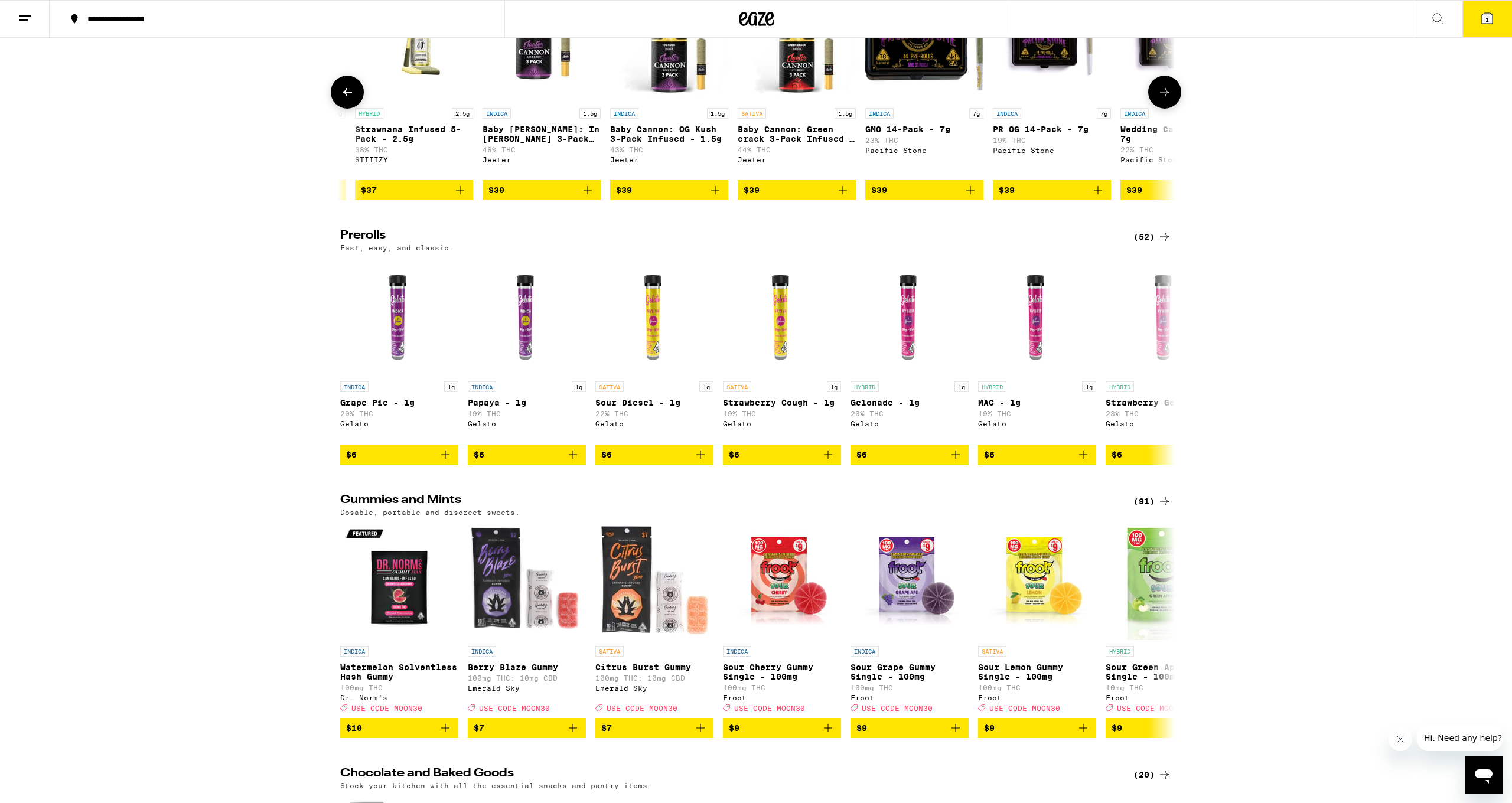
click at [350, 100] on icon at bounding box center [347, 92] width 15 height 14
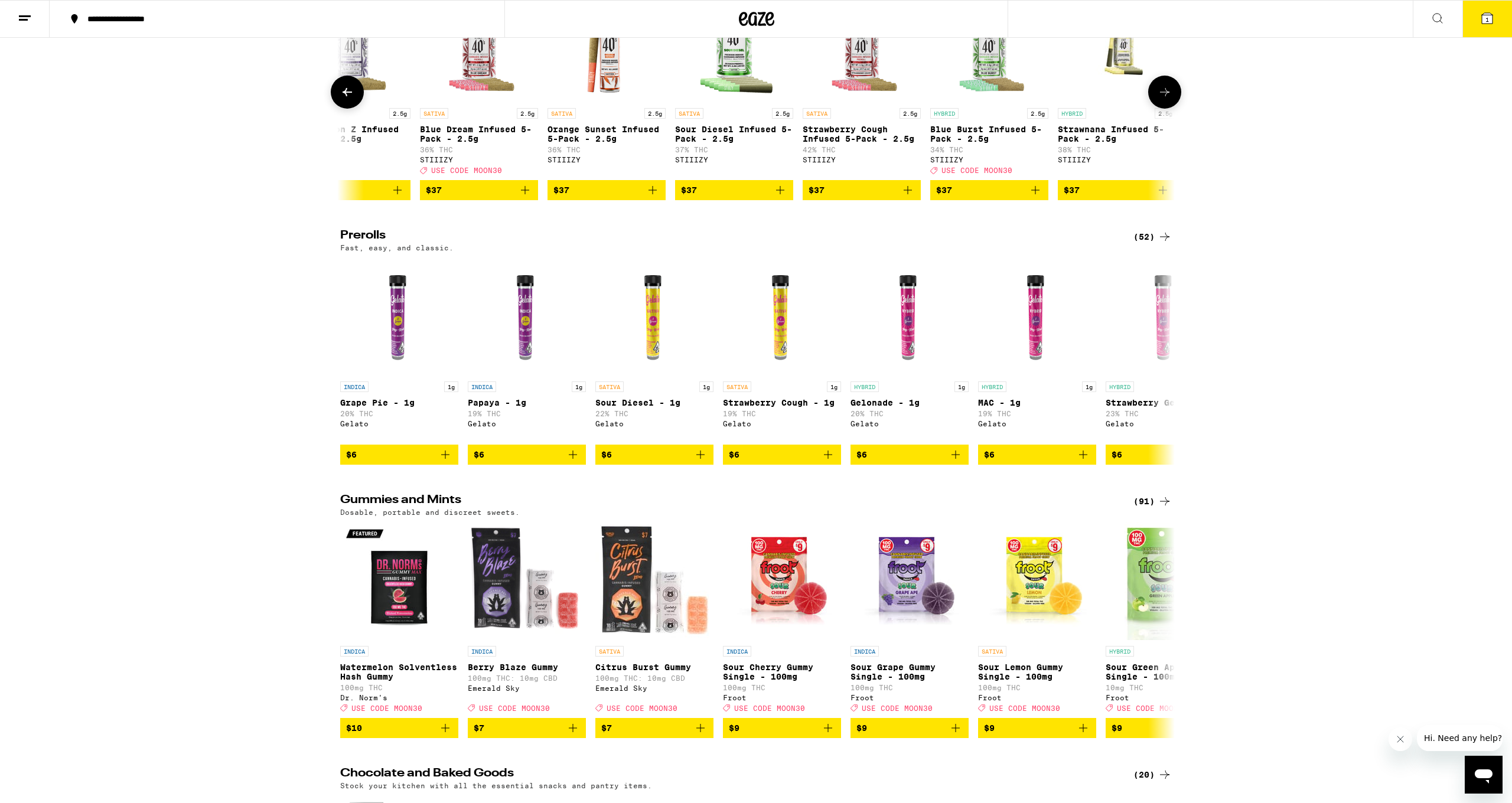
click at [352, 108] on button at bounding box center [347, 92] width 33 height 33
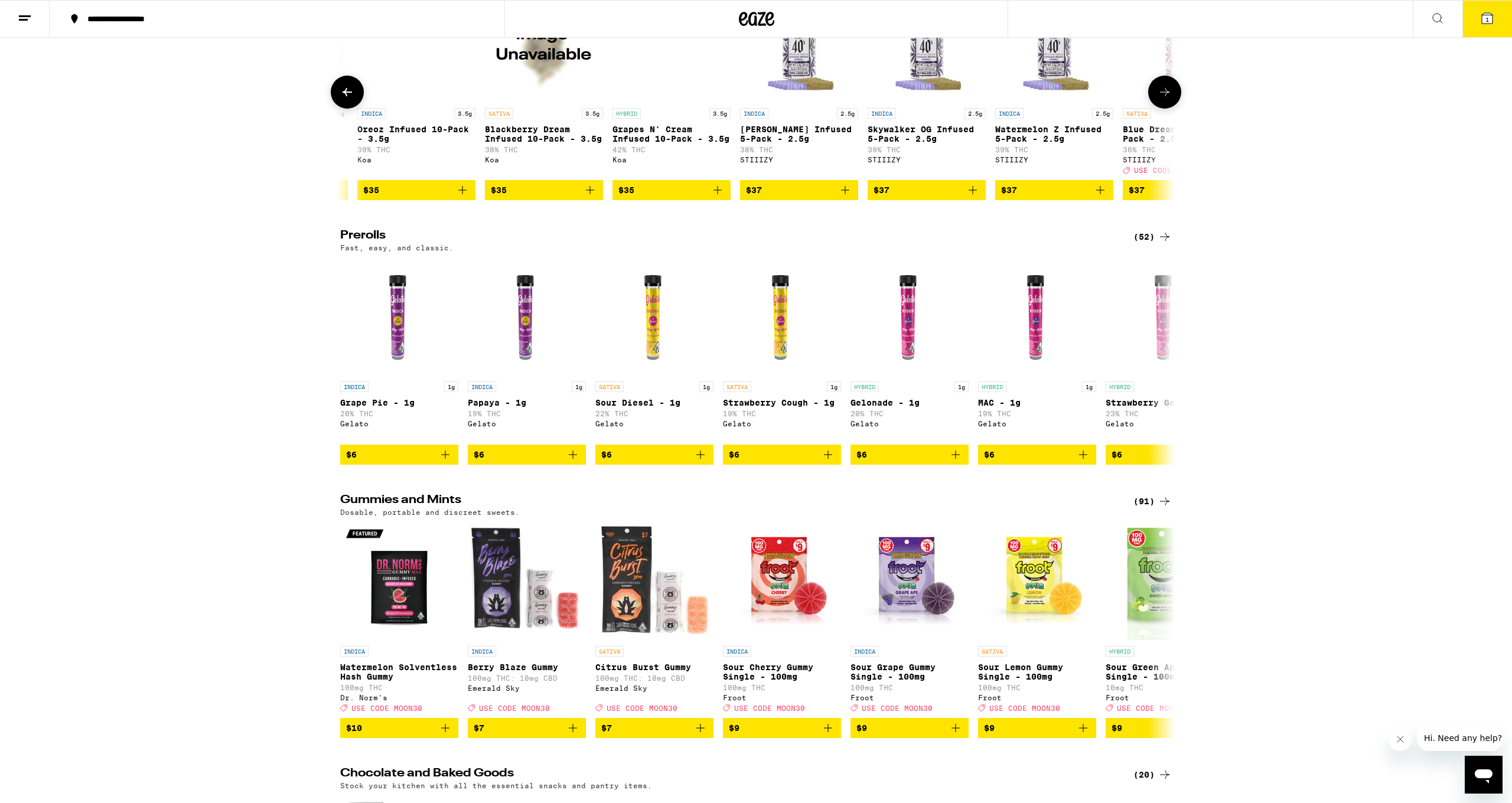
click at [710, 100] on icon at bounding box center [1165, 92] width 15 height 14
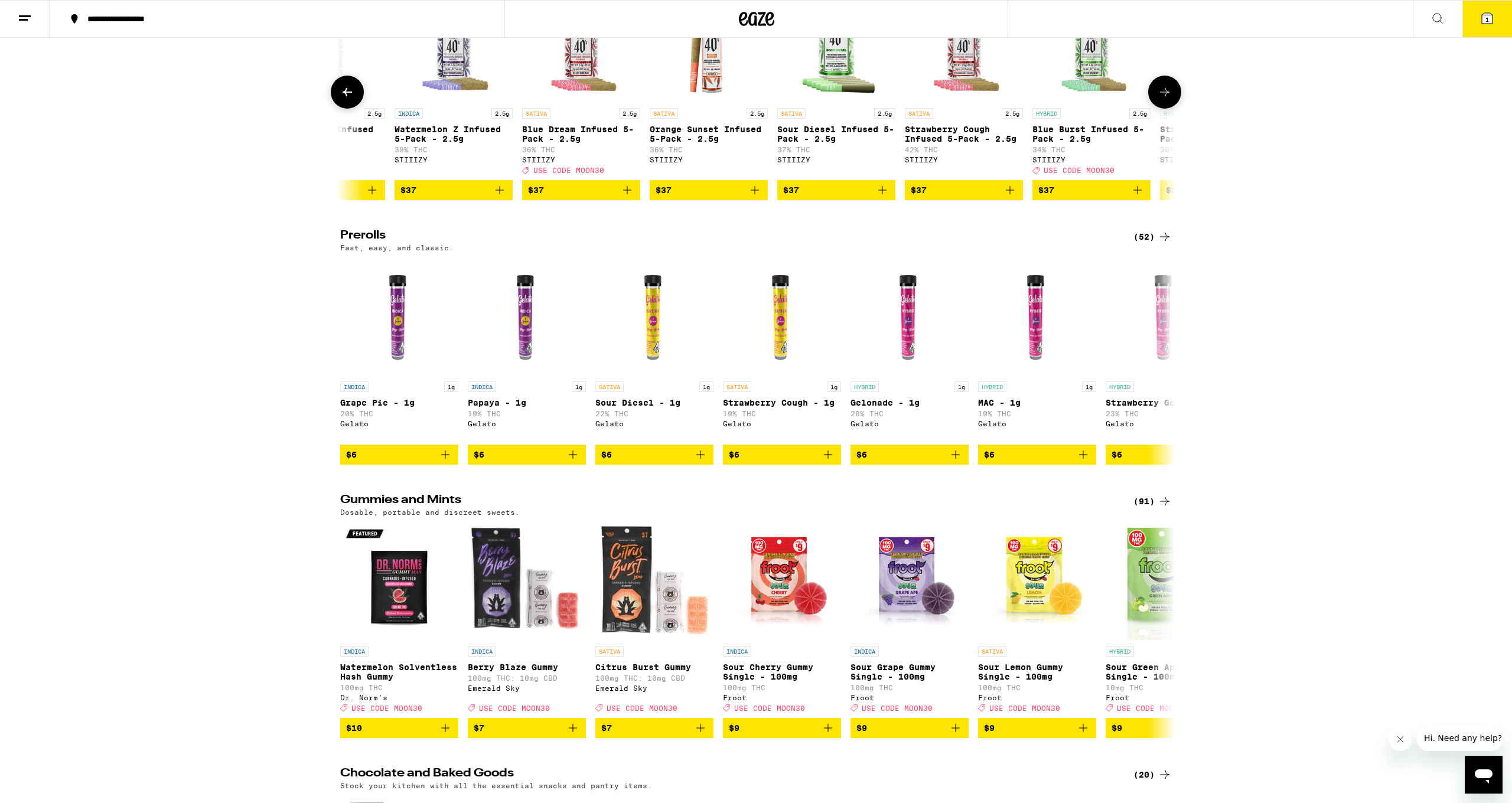
scroll to position [0, 4640]
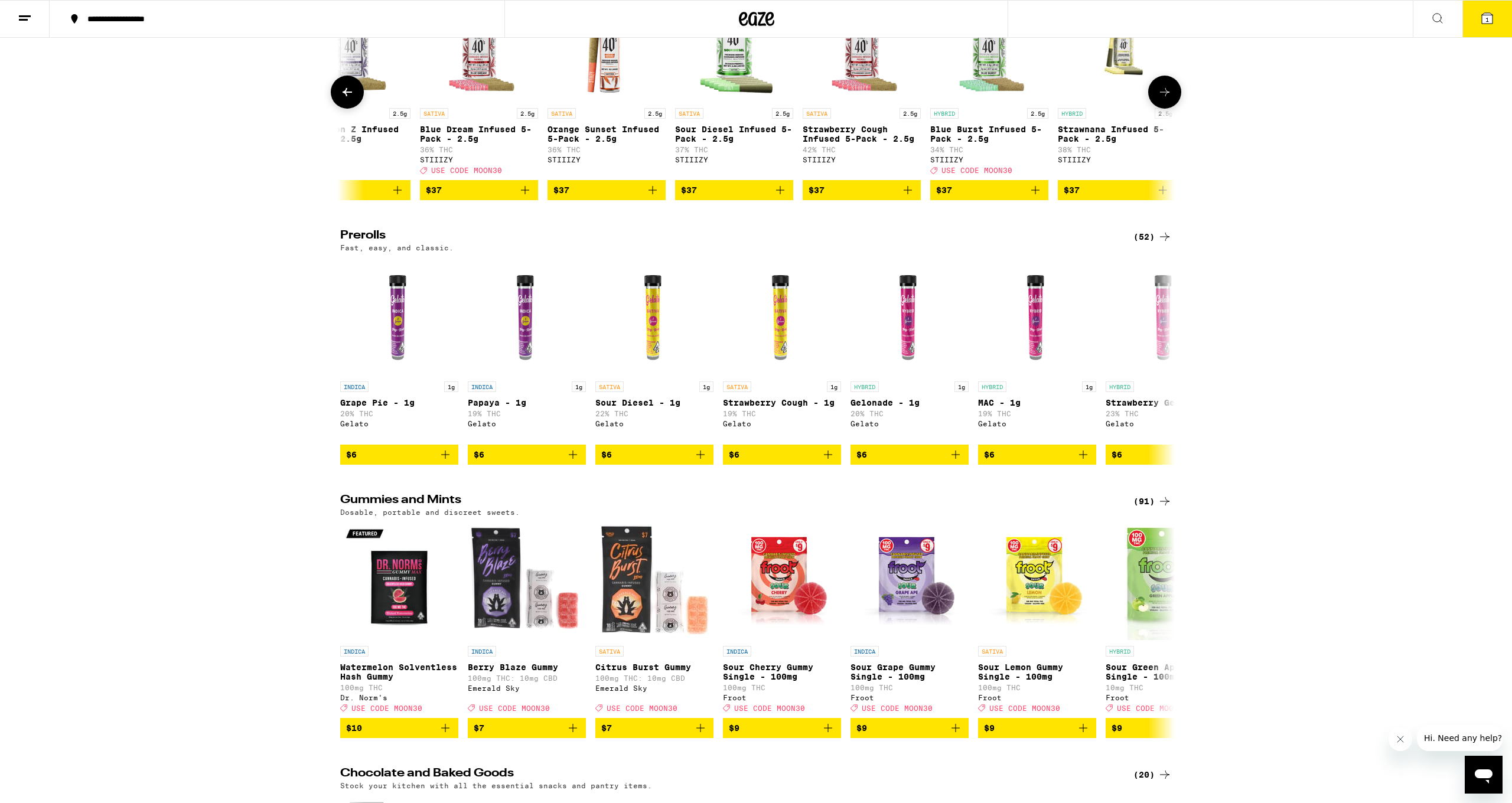
click at [489, 102] on img "Open page for Blue Dream Infused 5-Pack - 2.5g from STIIIZY" at bounding box center [479, 43] width 118 height 118
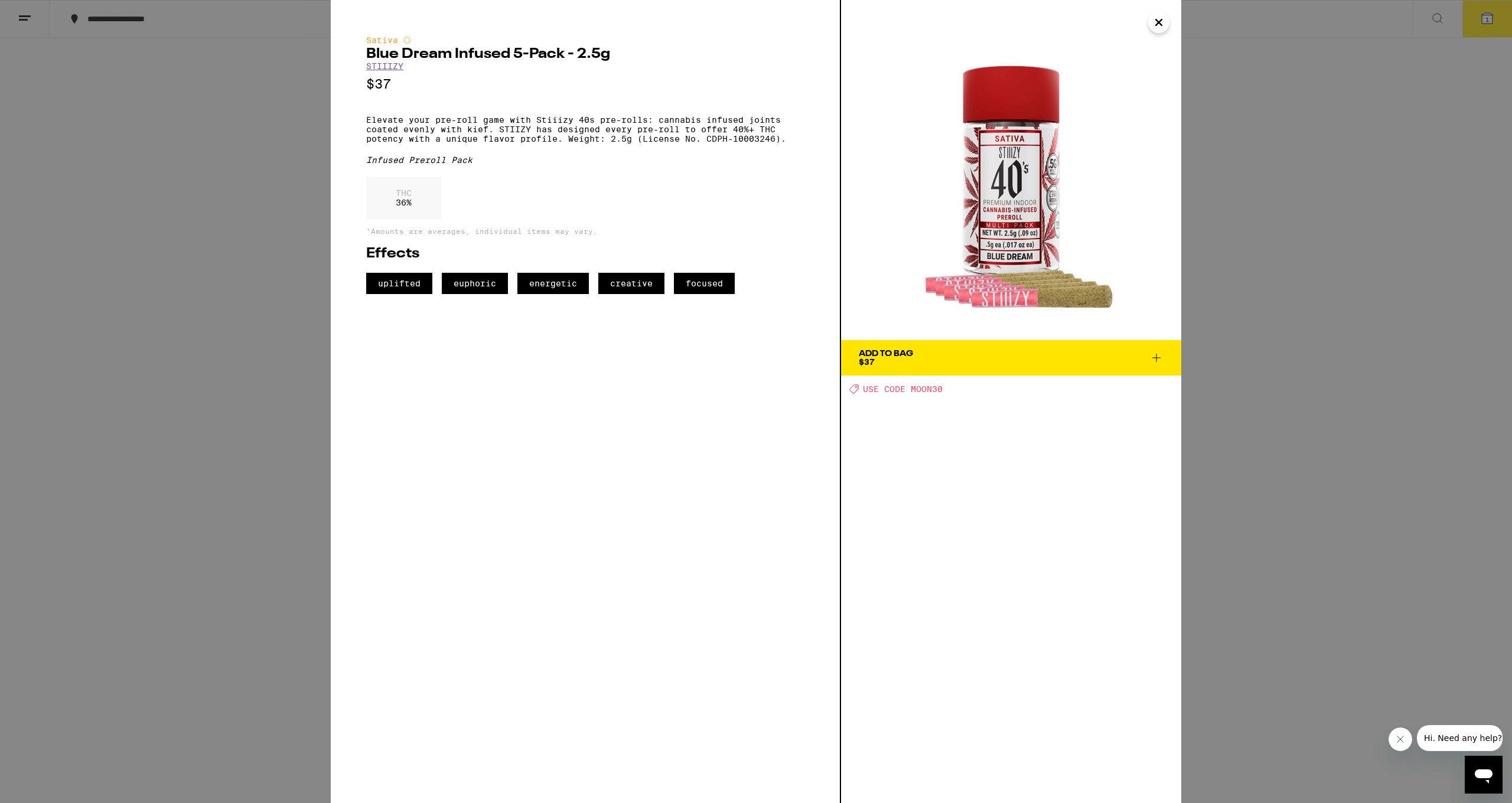
click at [710, 358] on icon at bounding box center [1156, 358] width 15 height 14
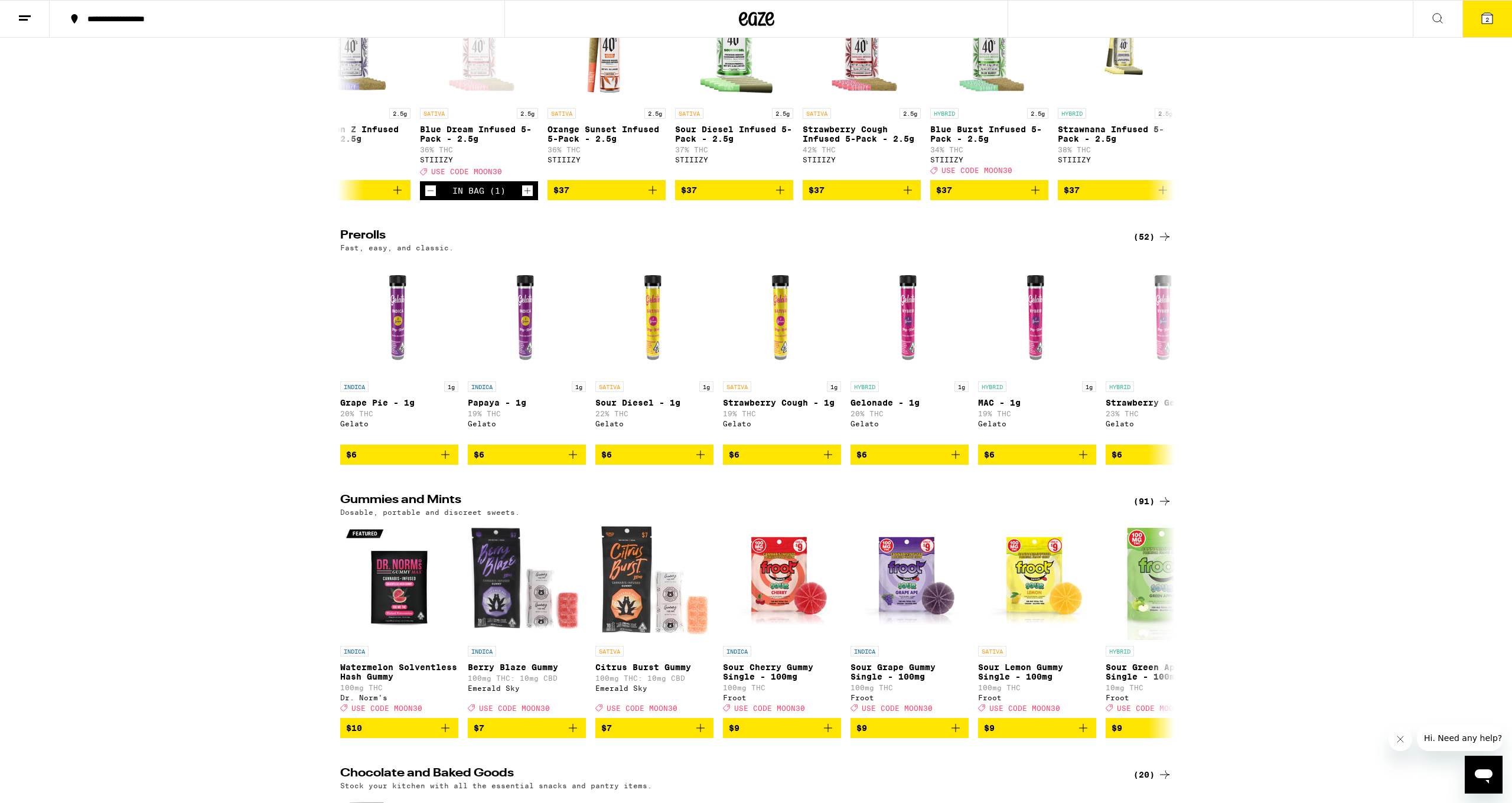
click at [710, 22] on icon at bounding box center [1487, 17] width 11 height 11
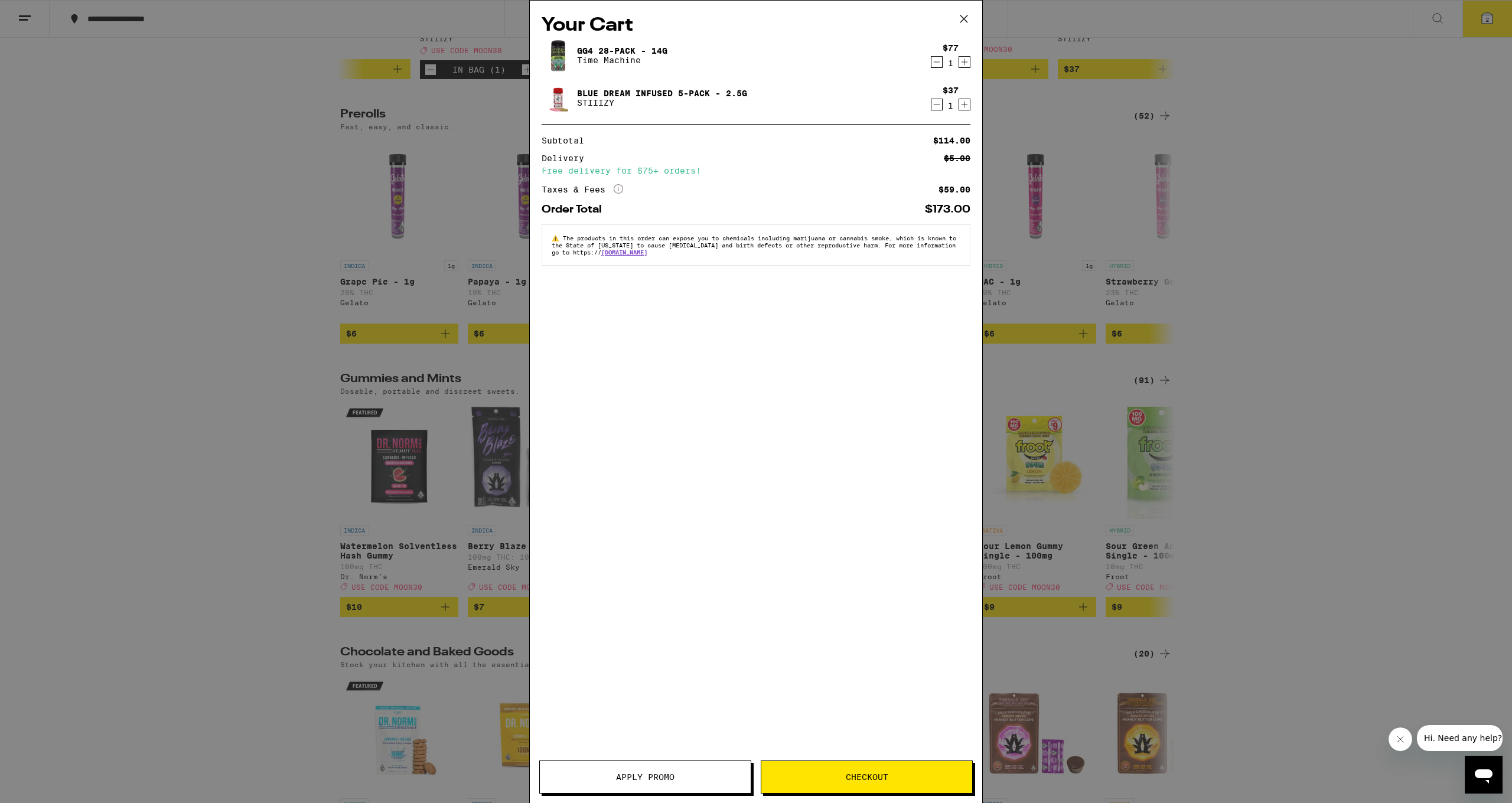
click at [640, 737] on button "Apply Promo" at bounding box center [645, 777] width 212 height 33
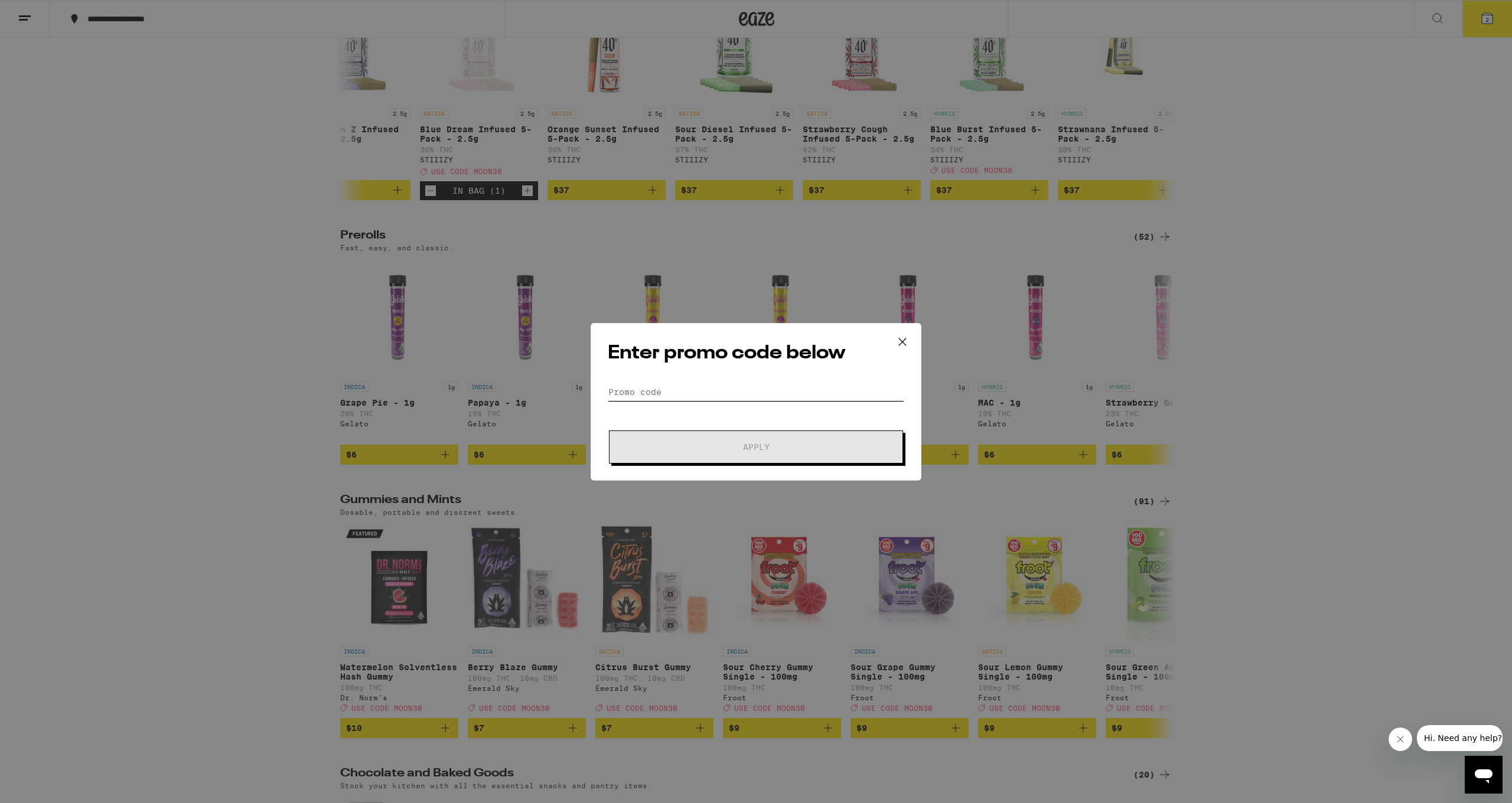
click at [684, 390] on input "Promo Code" at bounding box center [756, 392] width 297 height 17
type input "MOON30"
click at [689, 441] on button "Apply" at bounding box center [756, 446] width 294 height 33
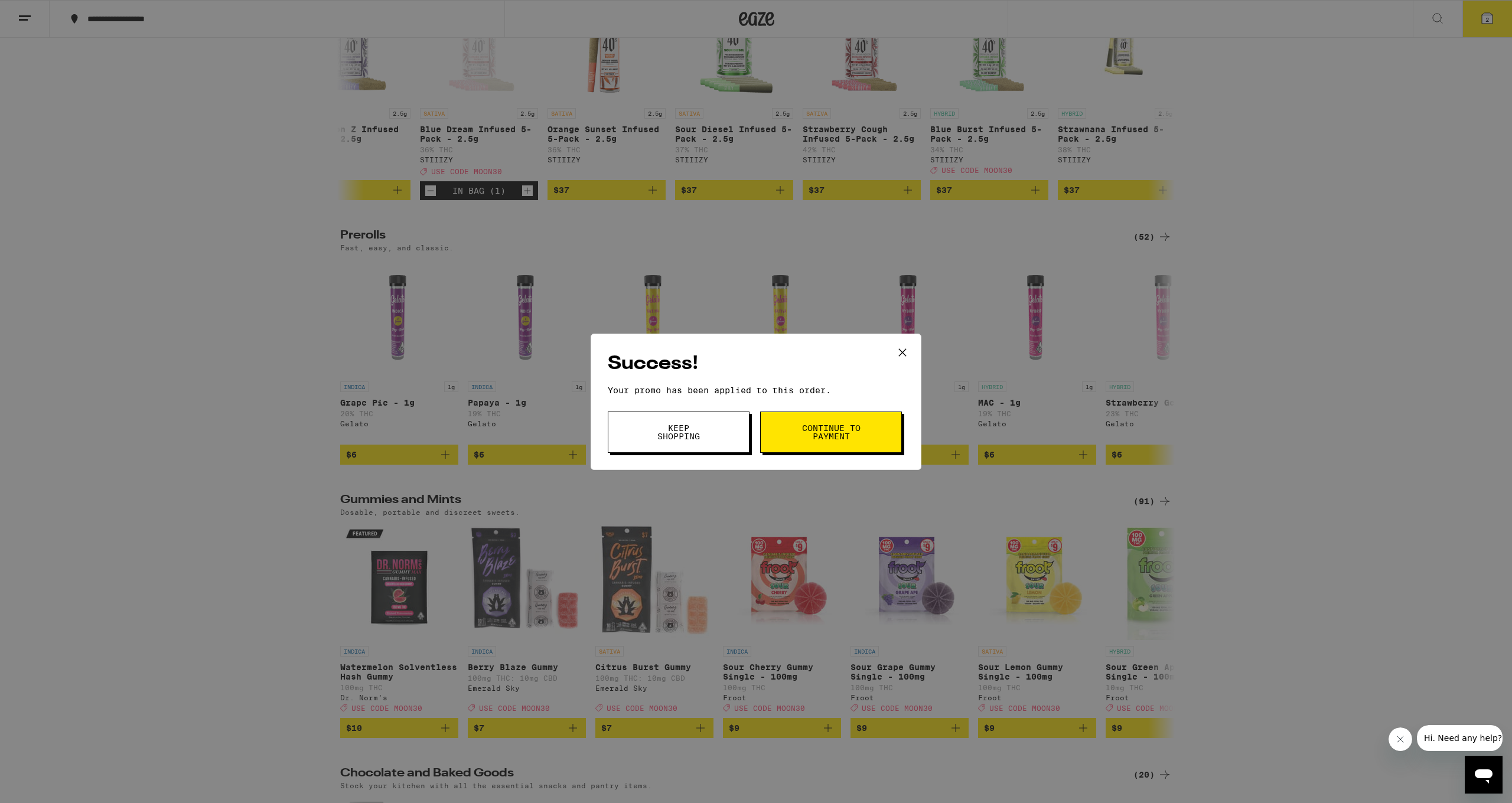
click at [710, 440] on button "Continue to payment" at bounding box center [830, 432] width 142 height 42
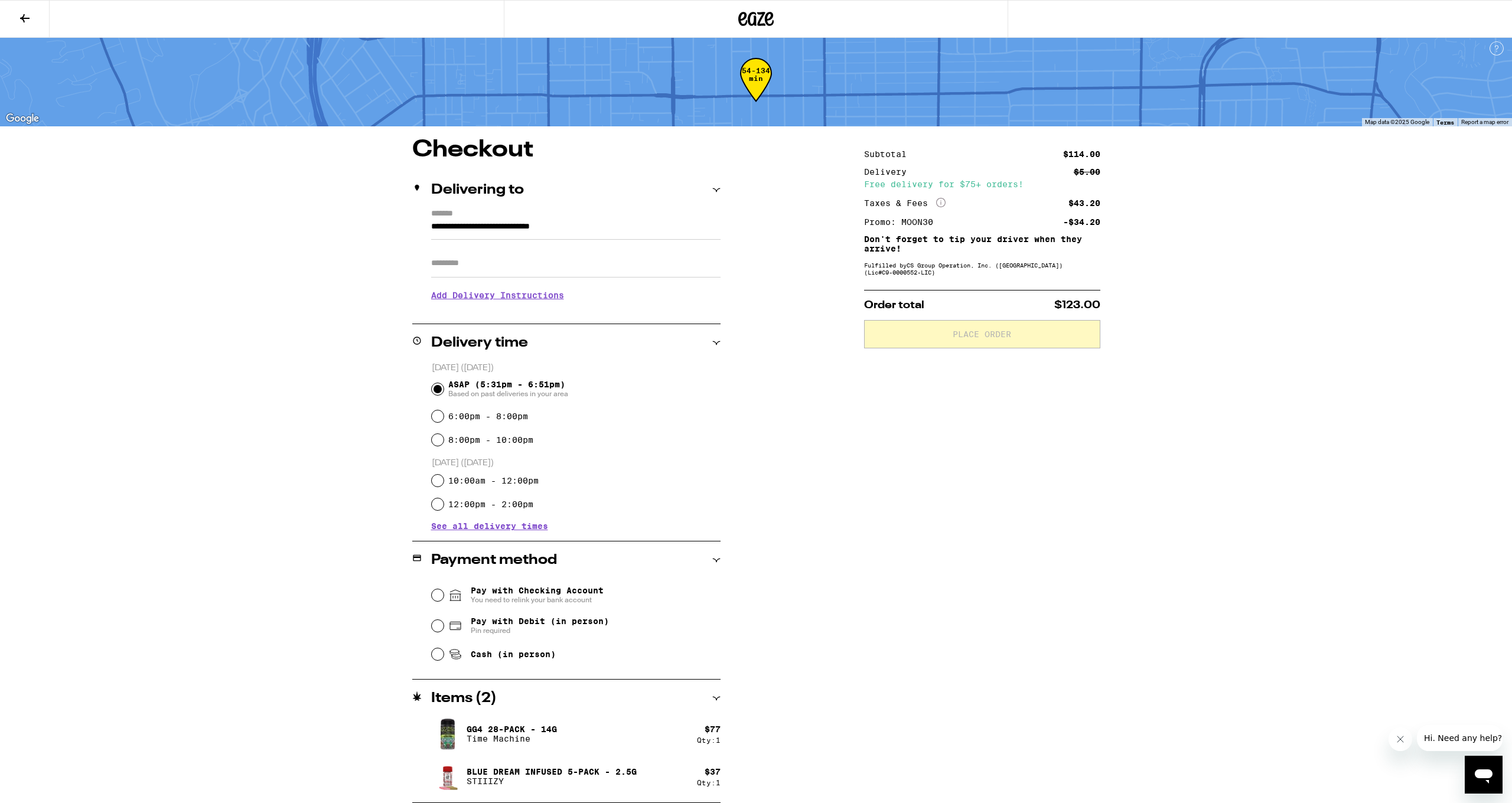
scroll to position [5, 0]
click at [538, 592] on span "Pay with Checking Account You need to relink your bank account" at bounding box center [537, 595] width 132 height 19
click at [444, 592] on input "Pay with Checking Account You need to relink your bank account" at bounding box center [438, 595] width 12 height 12
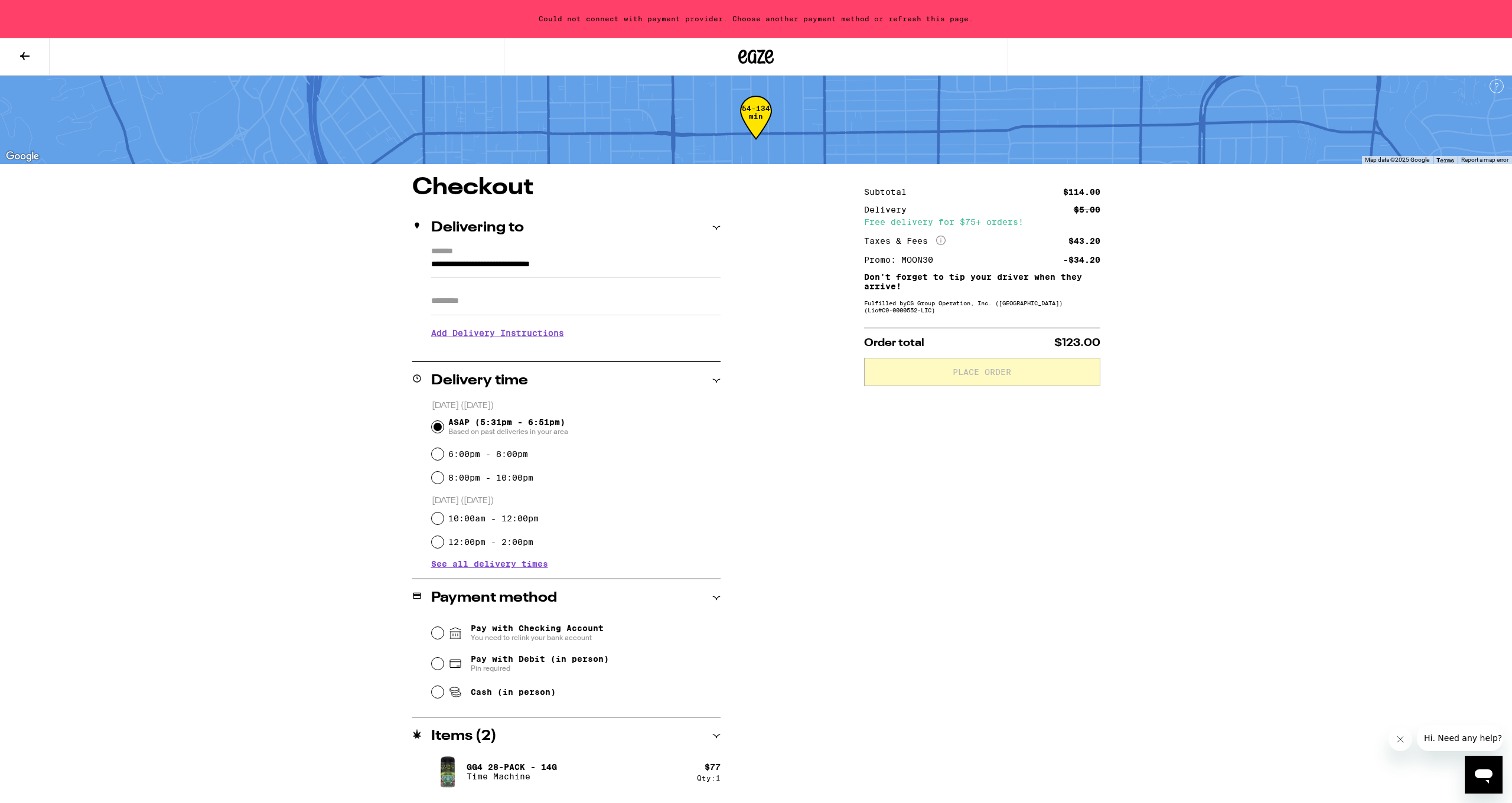
click at [510, 664] on span "Pay with Debit (in person)" at bounding box center [539, 659] width 138 height 10
click at [444, 664] on input "Pay with Debit (in person) Pin required" at bounding box center [438, 664] width 12 height 12
radio input "true"
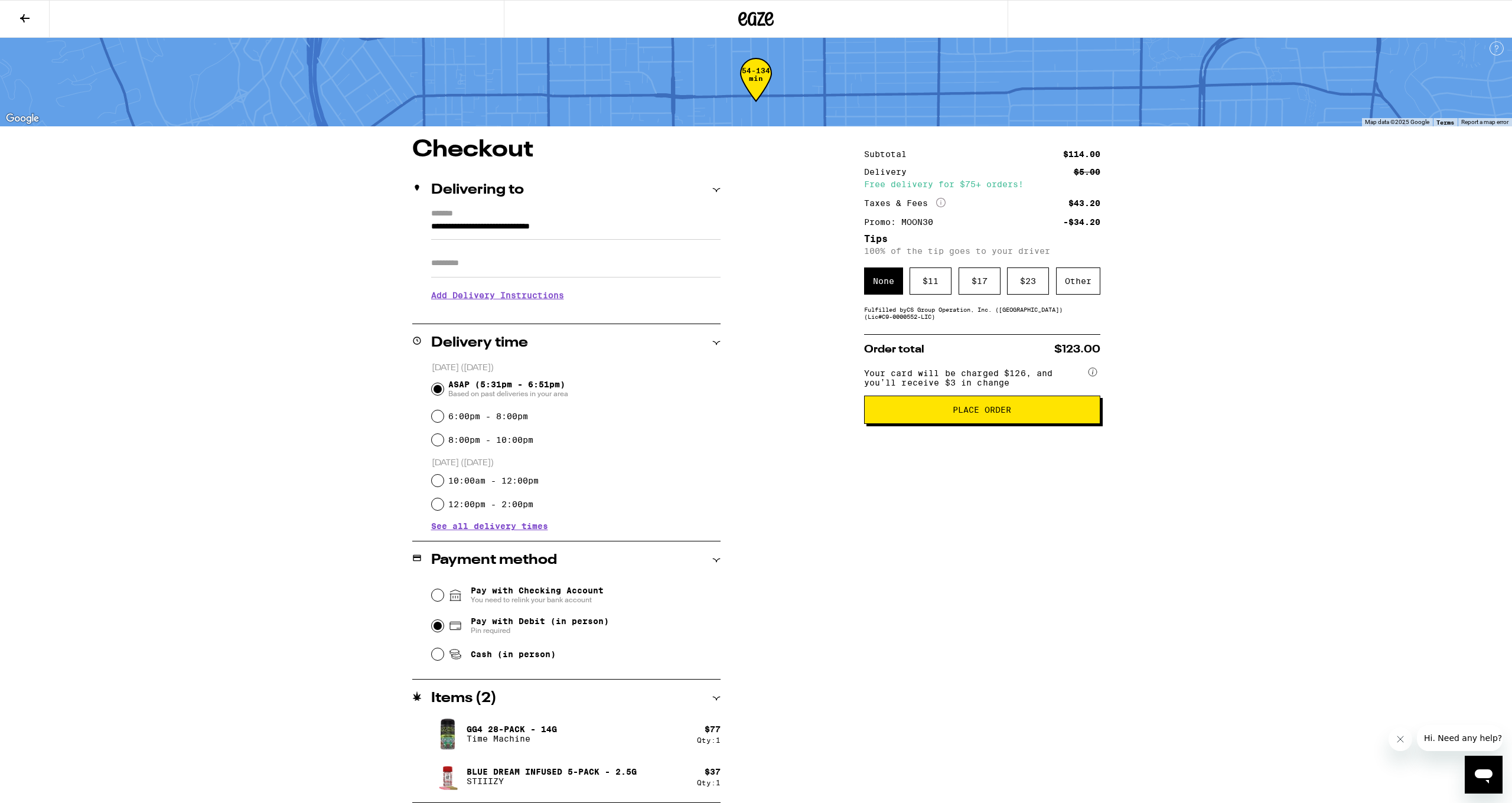
click at [710, 414] on span "Place Order" at bounding box center [982, 410] width 58 height 9
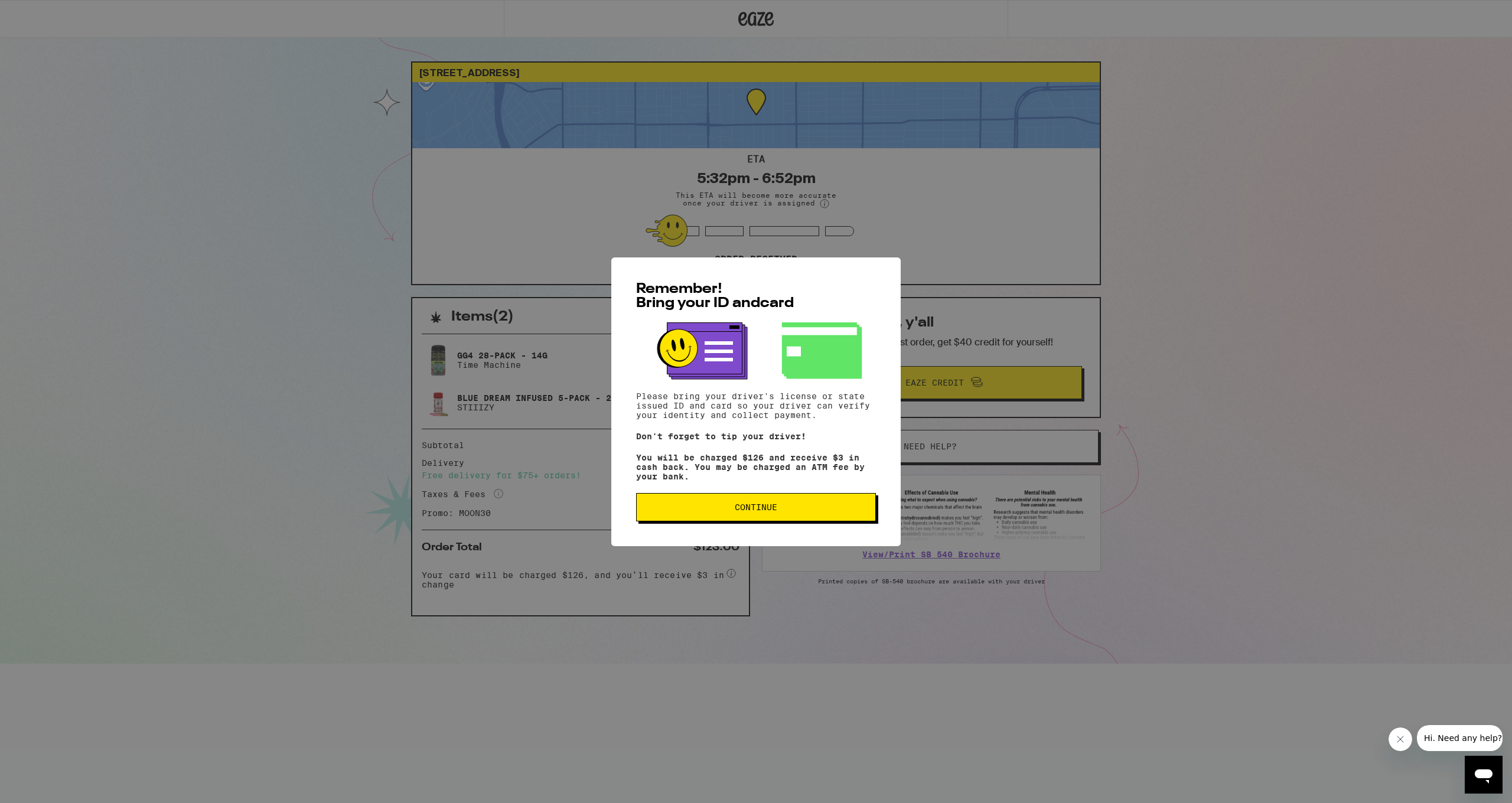
click at [710, 506] on button "Continue" at bounding box center [756, 506] width 240 height 28
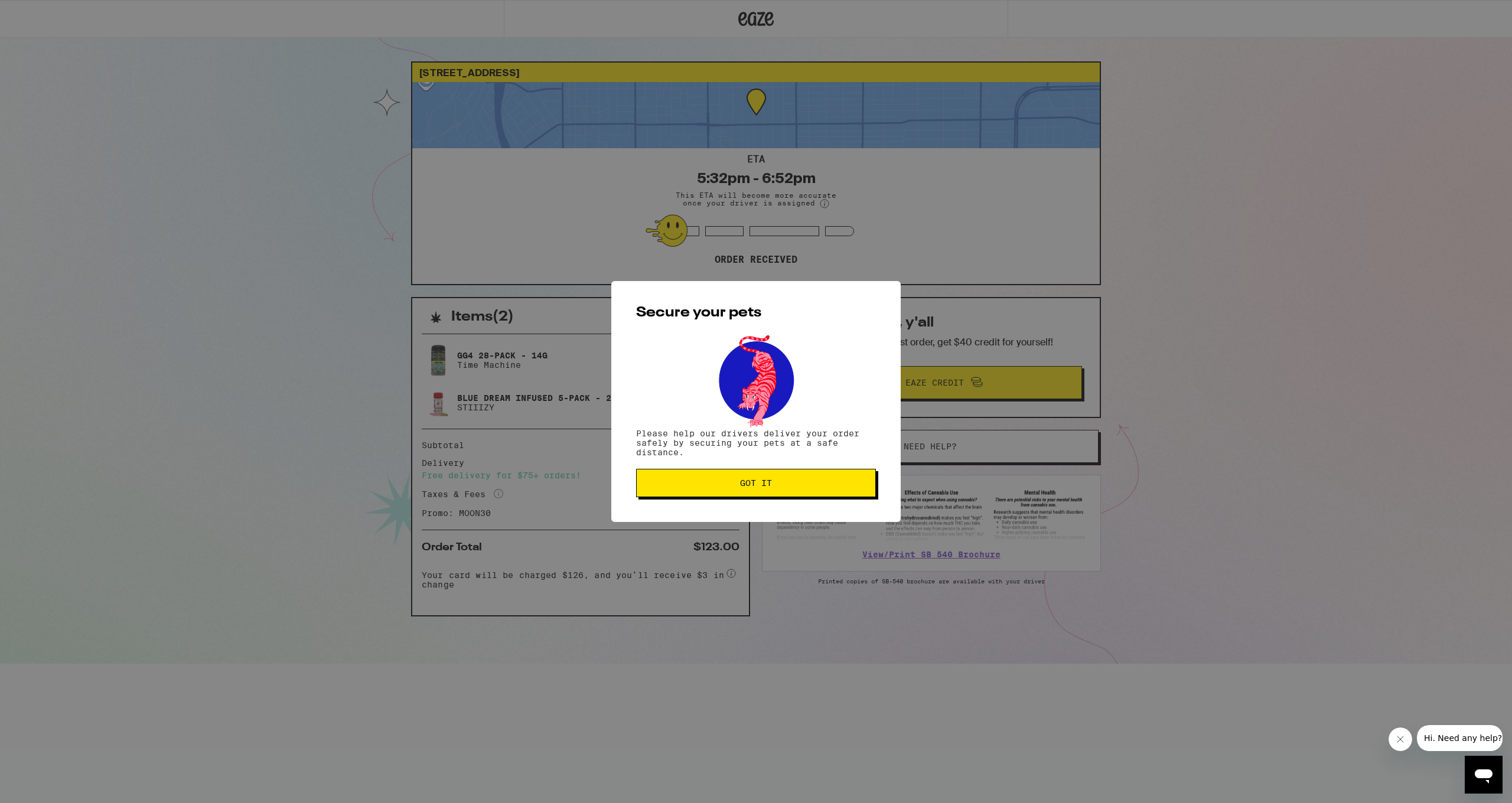
click at [710, 487] on span "Got it" at bounding box center [755, 482] width 219 height 9
